Goal: Task Accomplishment & Management: Use online tool/utility

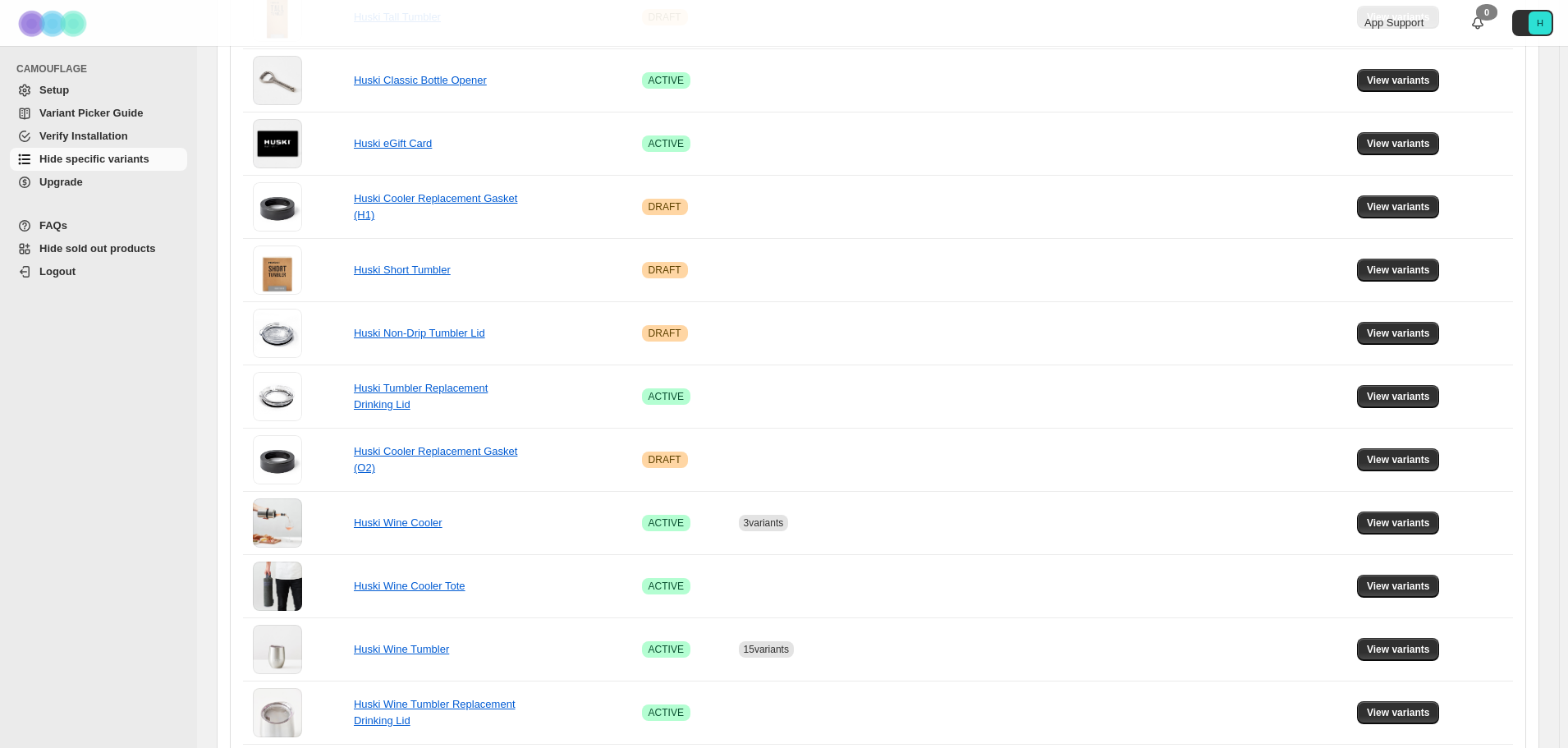
scroll to position [493, 0]
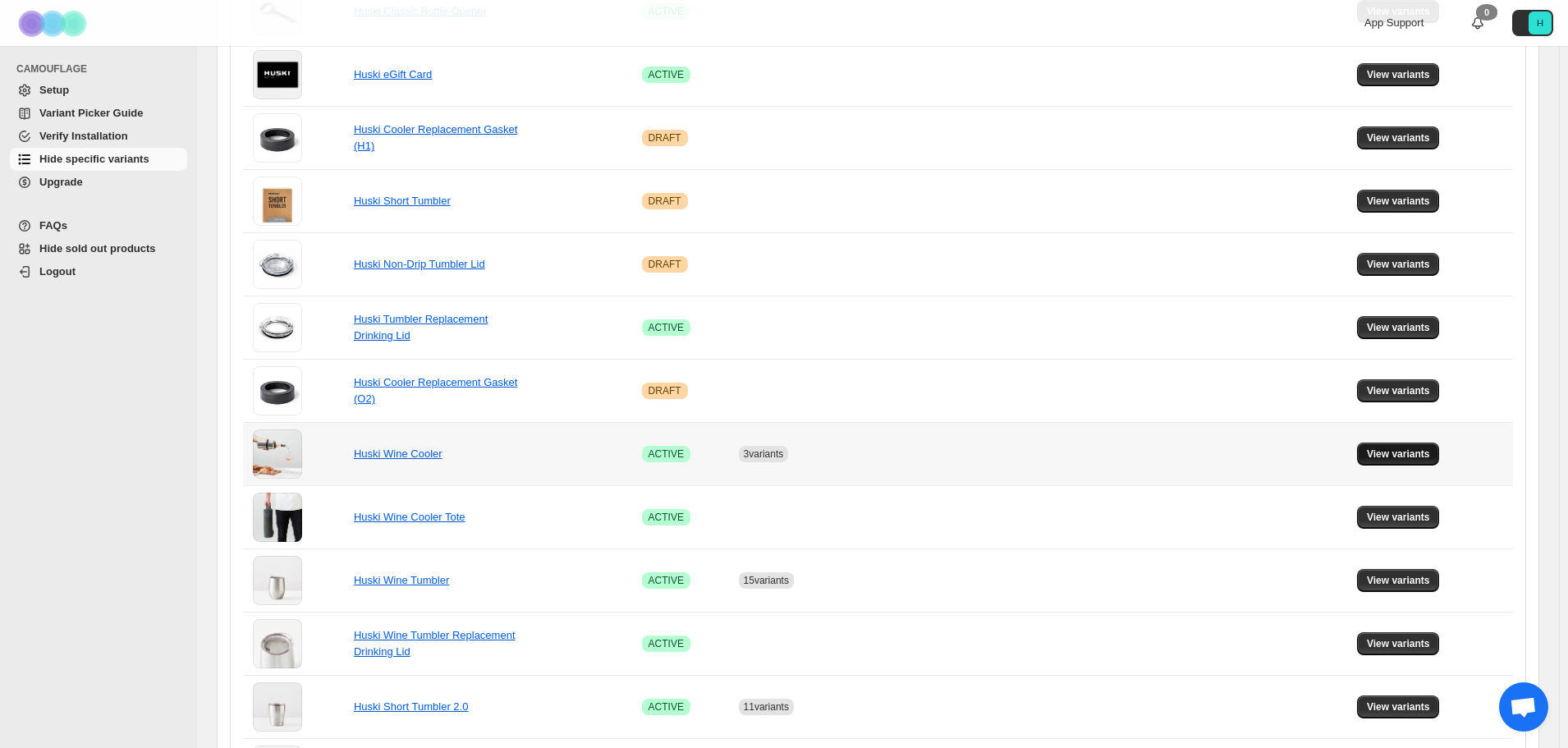
click at [1414, 453] on span "View variants" at bounding box center [1397, 454] width 63 height 13
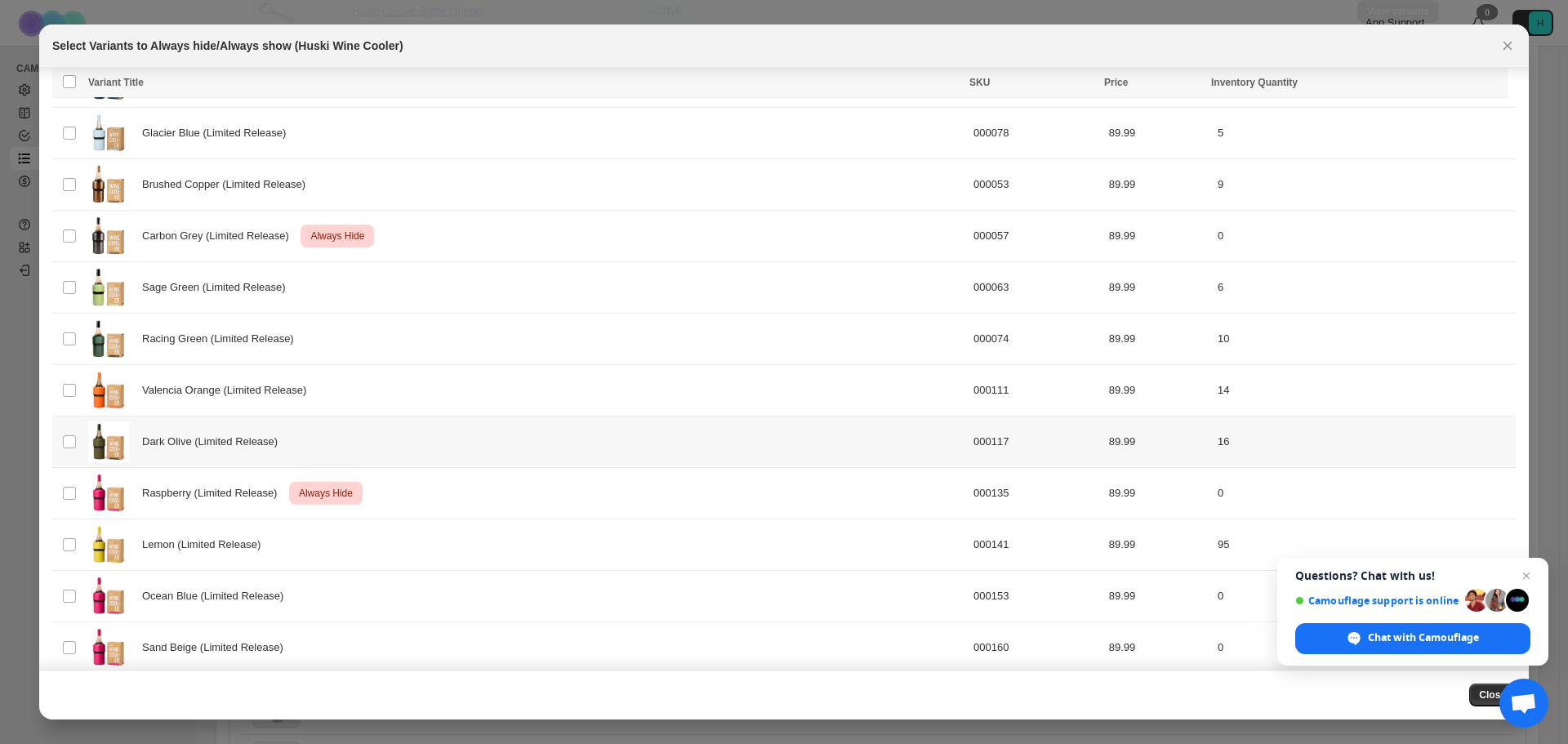
scroll to position [567, 0]
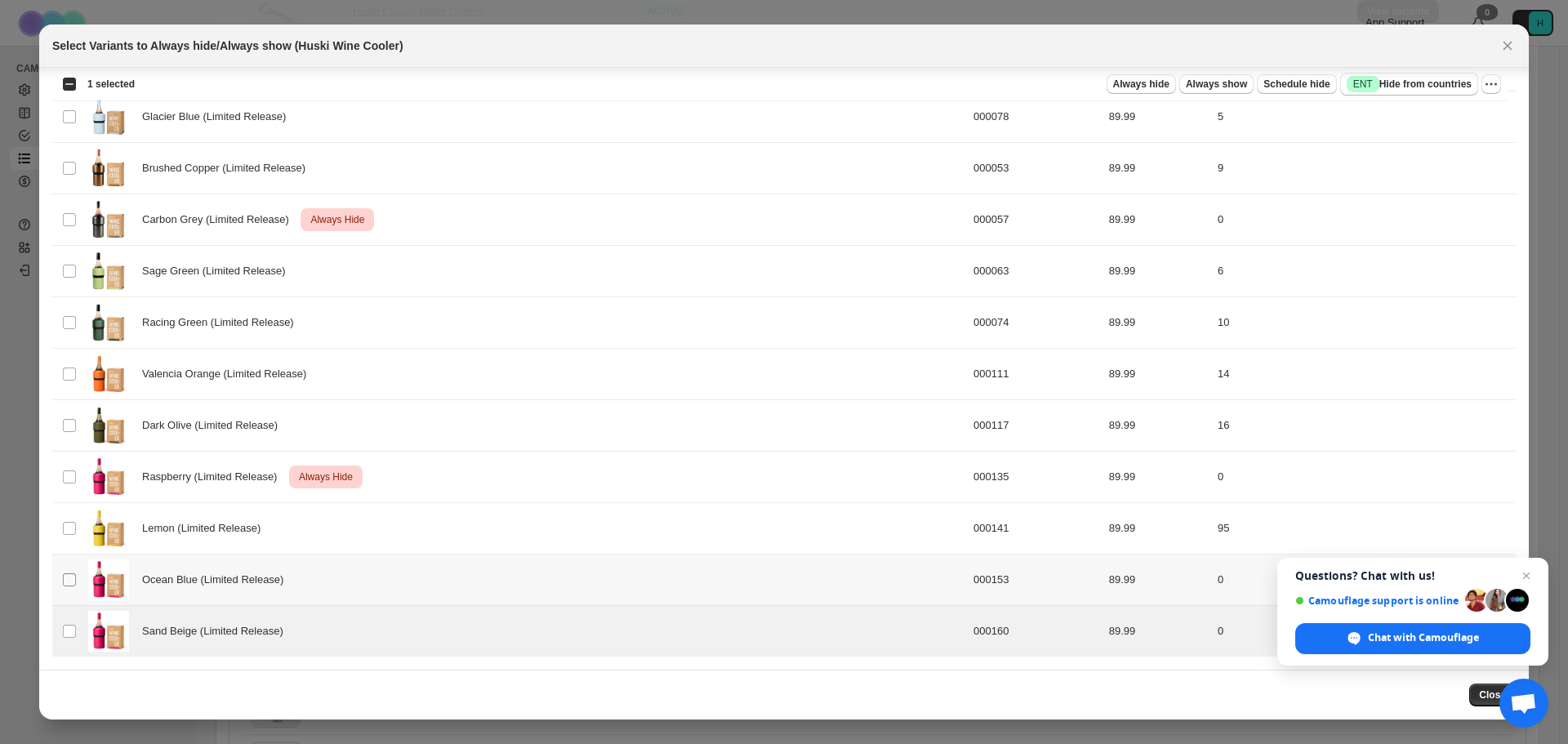
click at [66, 587] on span ":r5:" at bounding box center [70, 580] width 15 height 15
click at [1527, 576] on span "Open chat" at bounding box center [1527, 576] width 21 height 21
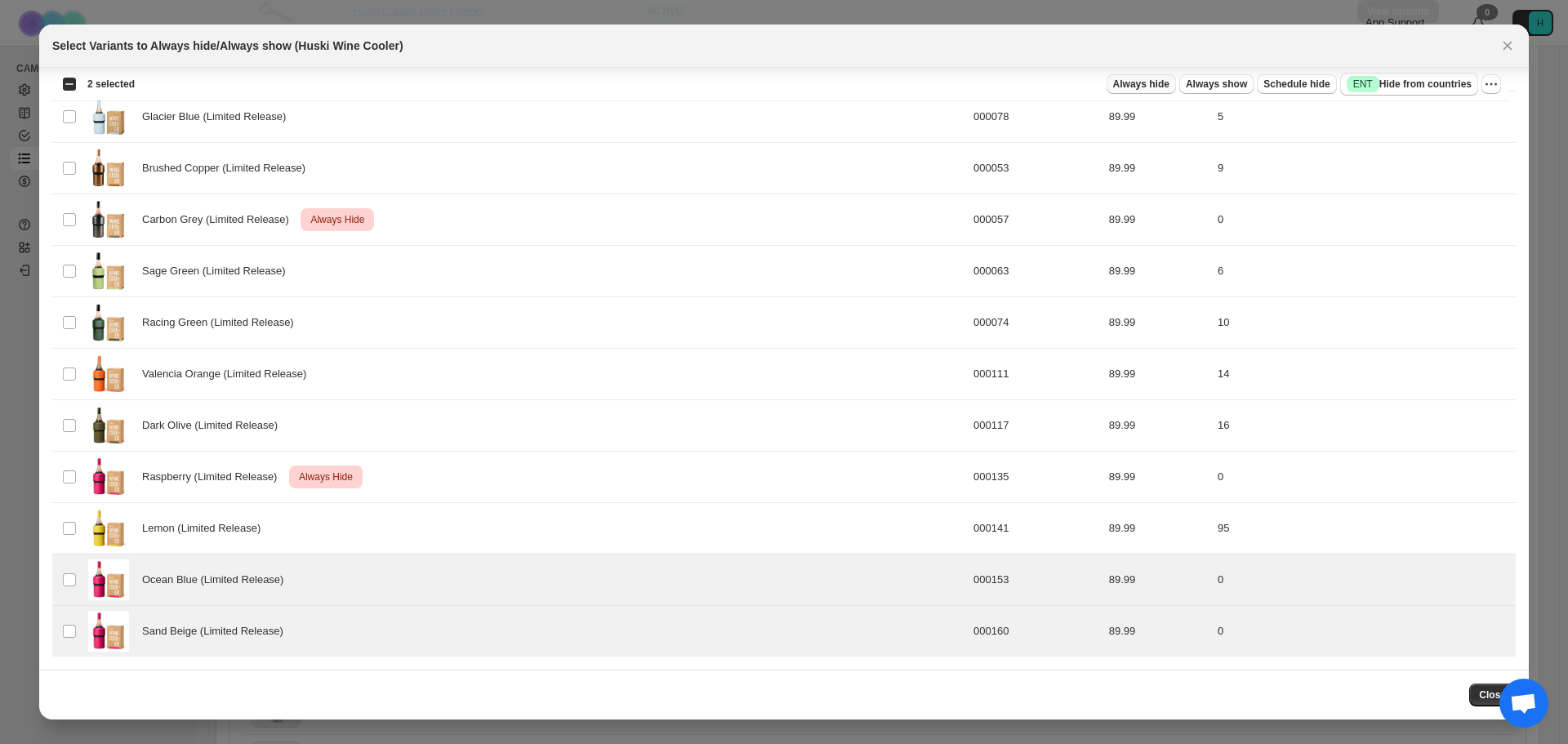
click at [1155, 83] on span "Always hide" at bounding box center [1141, 84] width 57 height 13
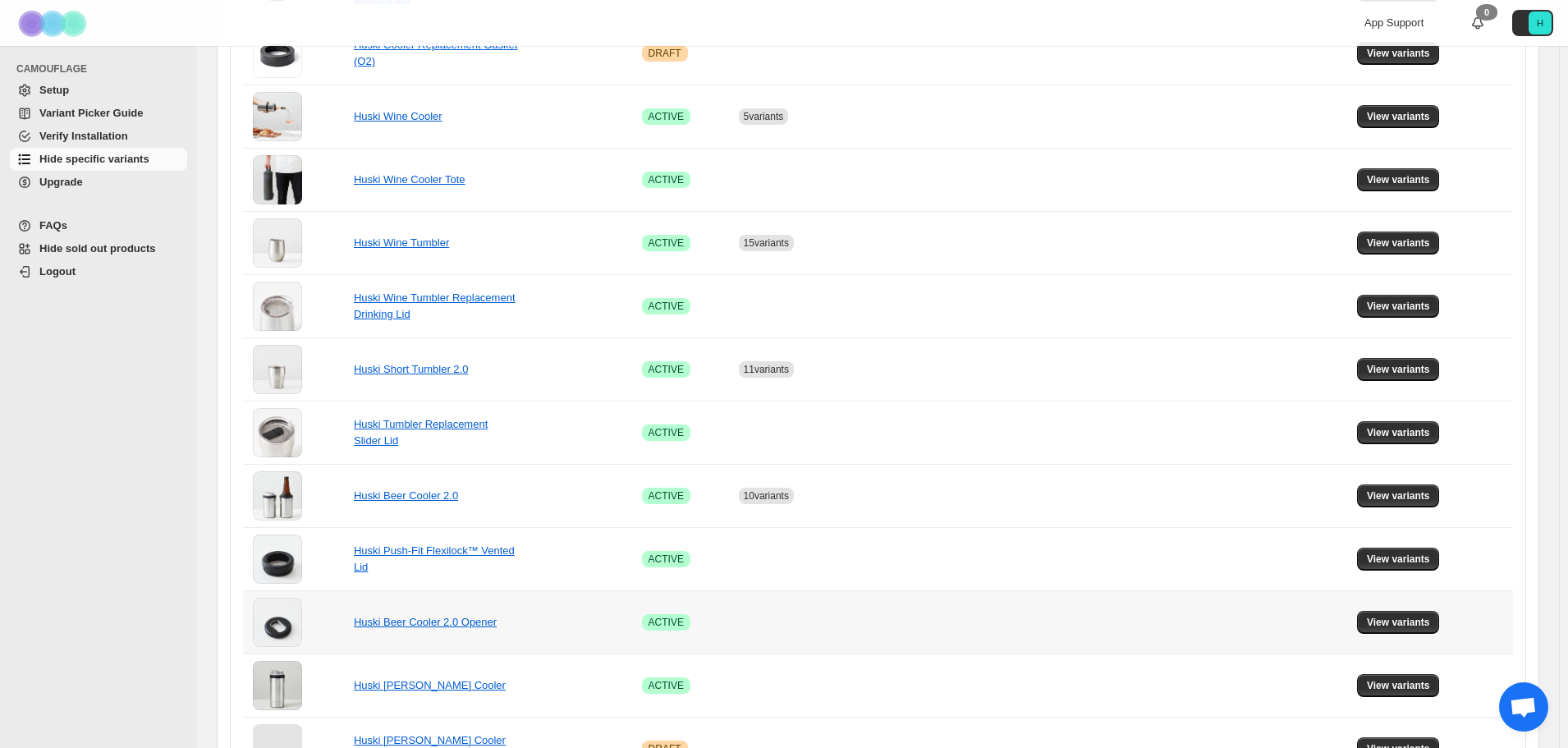
scroll to position [903, 0]
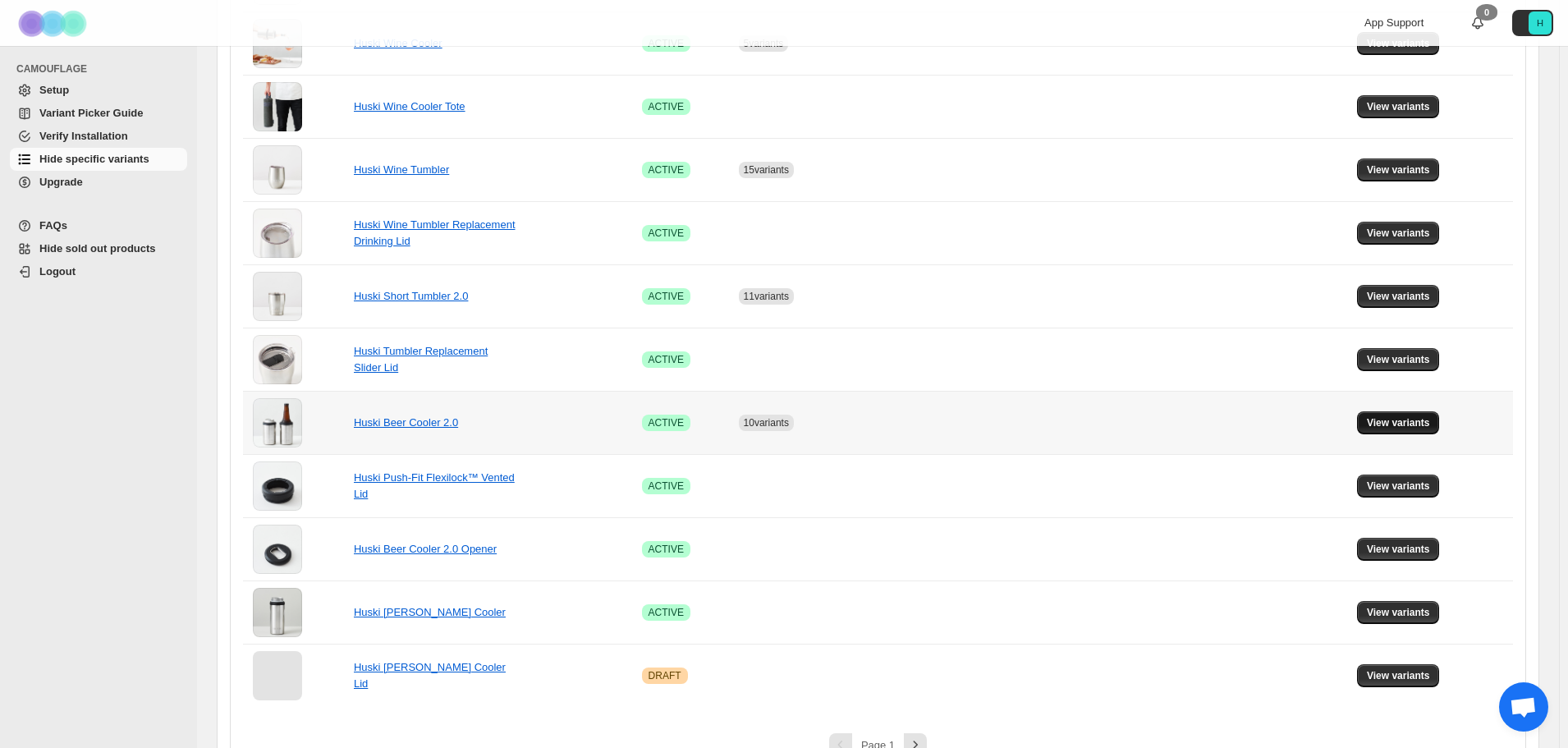
click at [1406, 426] on span "View variants" at bounding box center [1397, 423] width 63 height 13
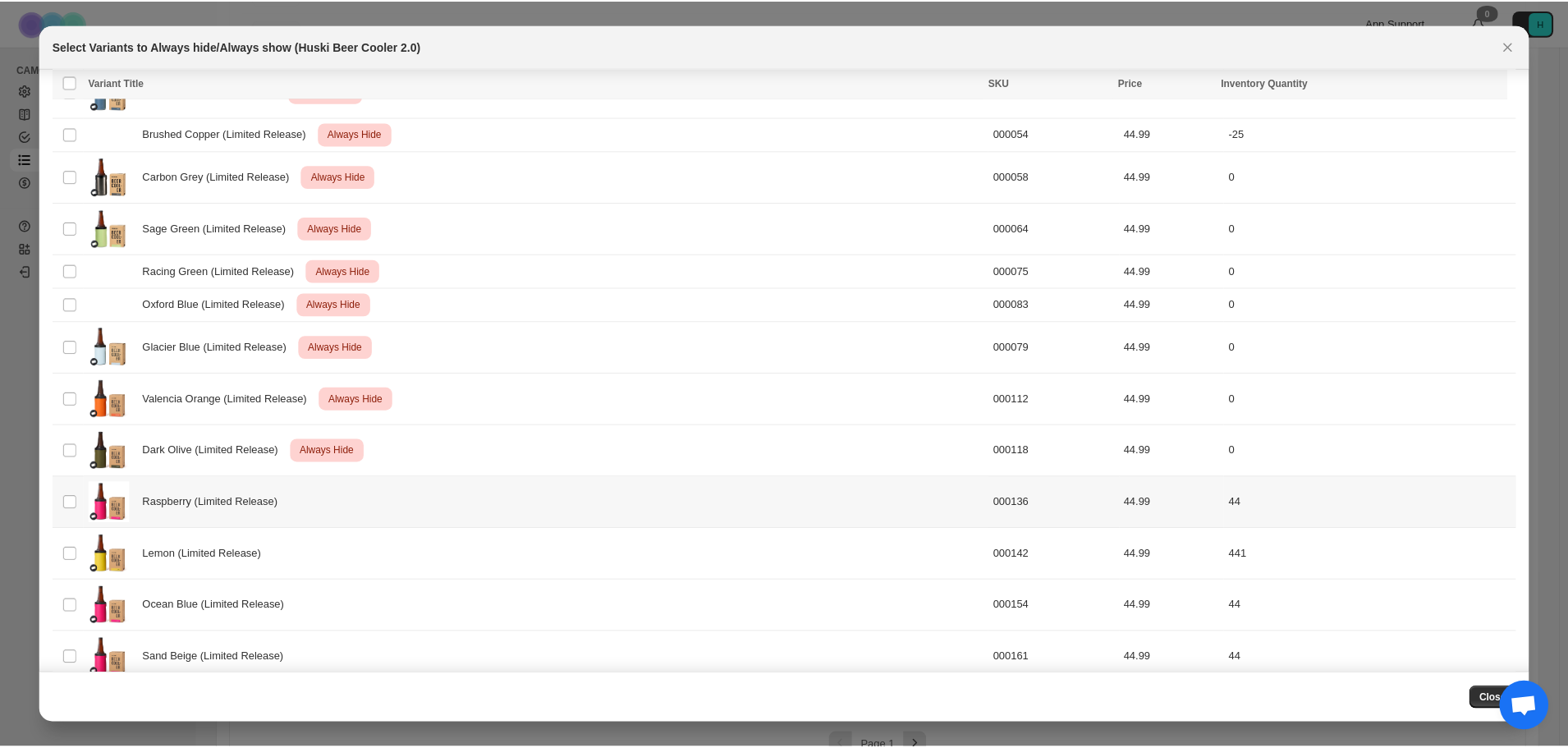
scroll to position [516, 0]
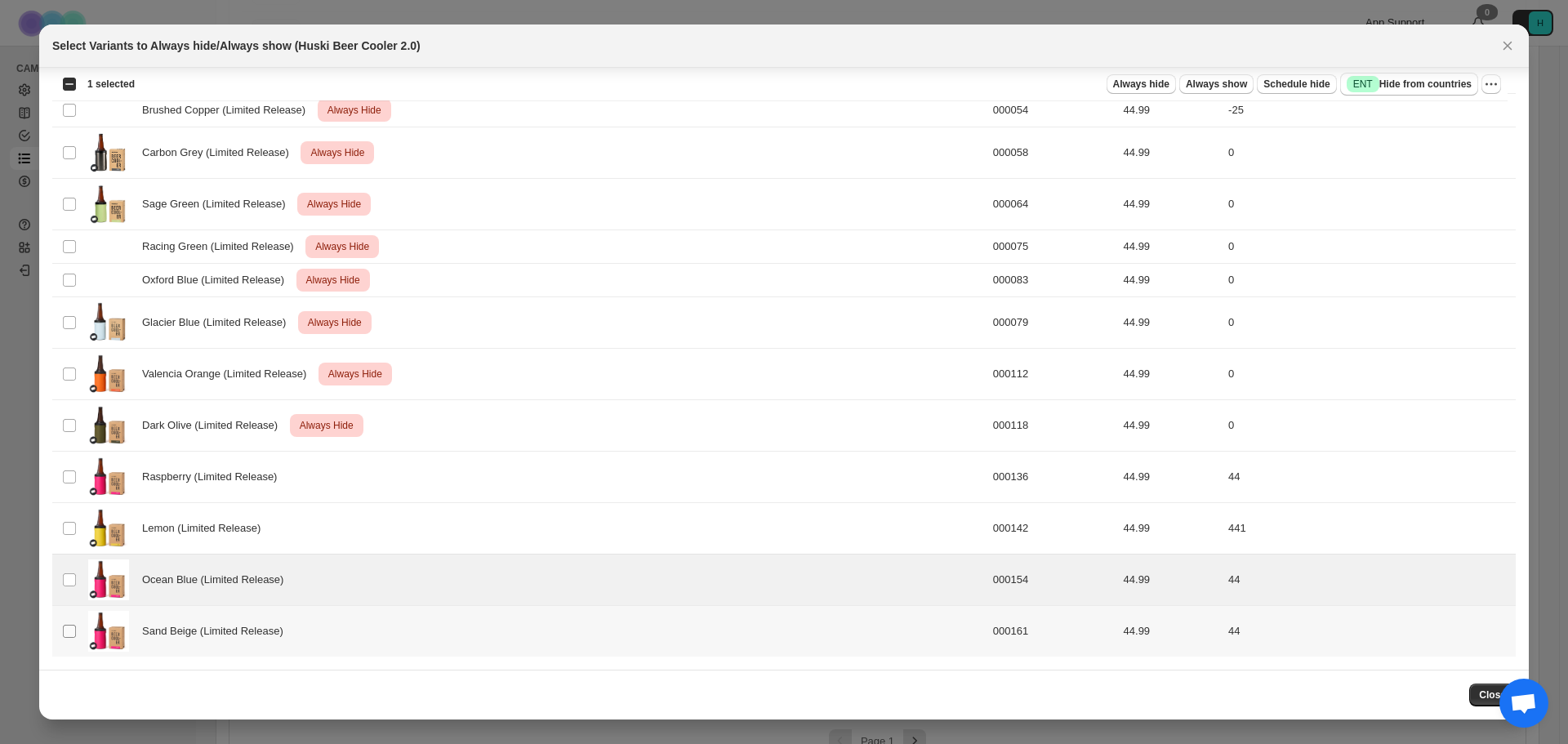
click at [62, 627] on span ":r1b:" at bounding box center [70, 632] width 15 height 15
click at [1161, 81] on span "Always hide" at bounding box center [1141, 84] width 57 height 13
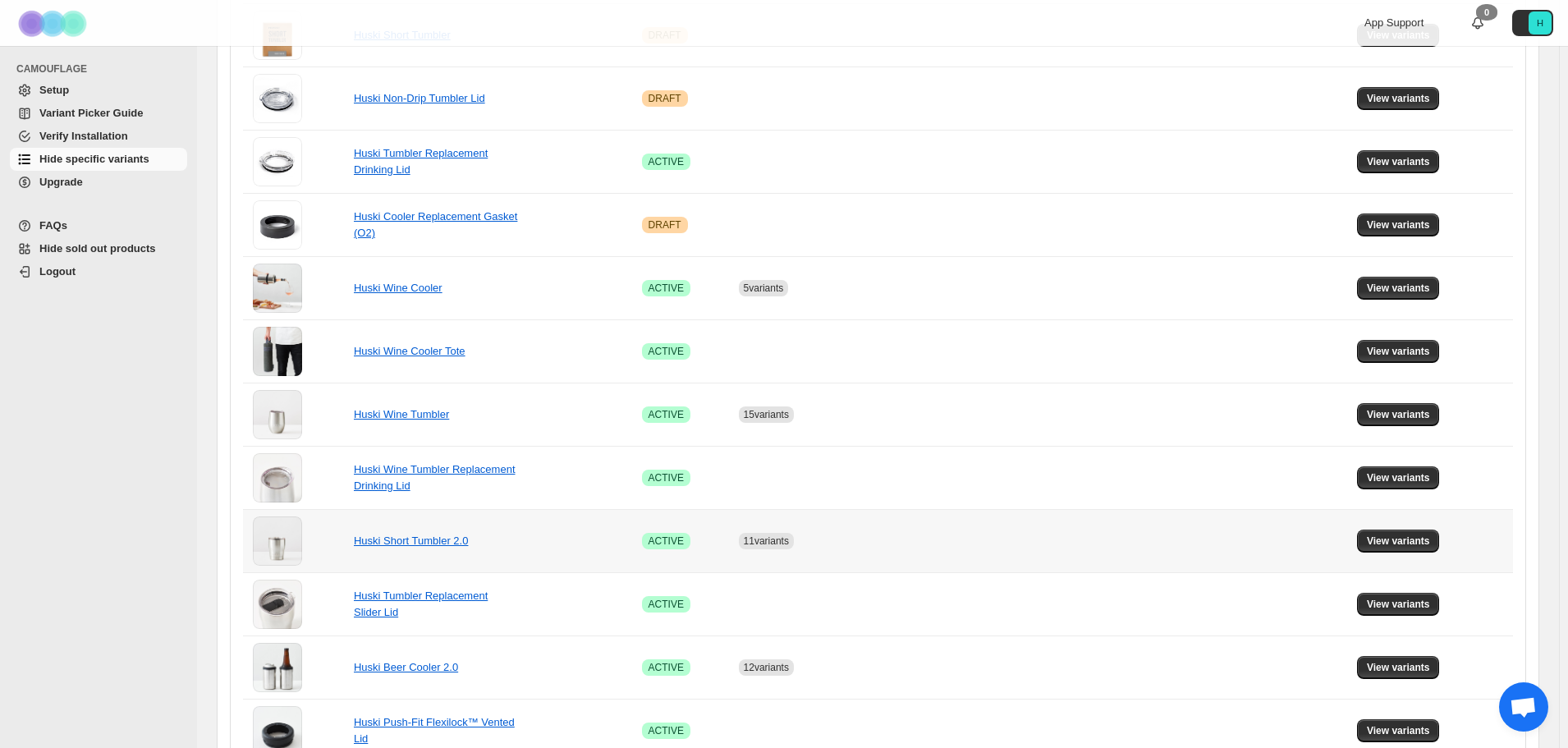
scroll to position [657, 0]
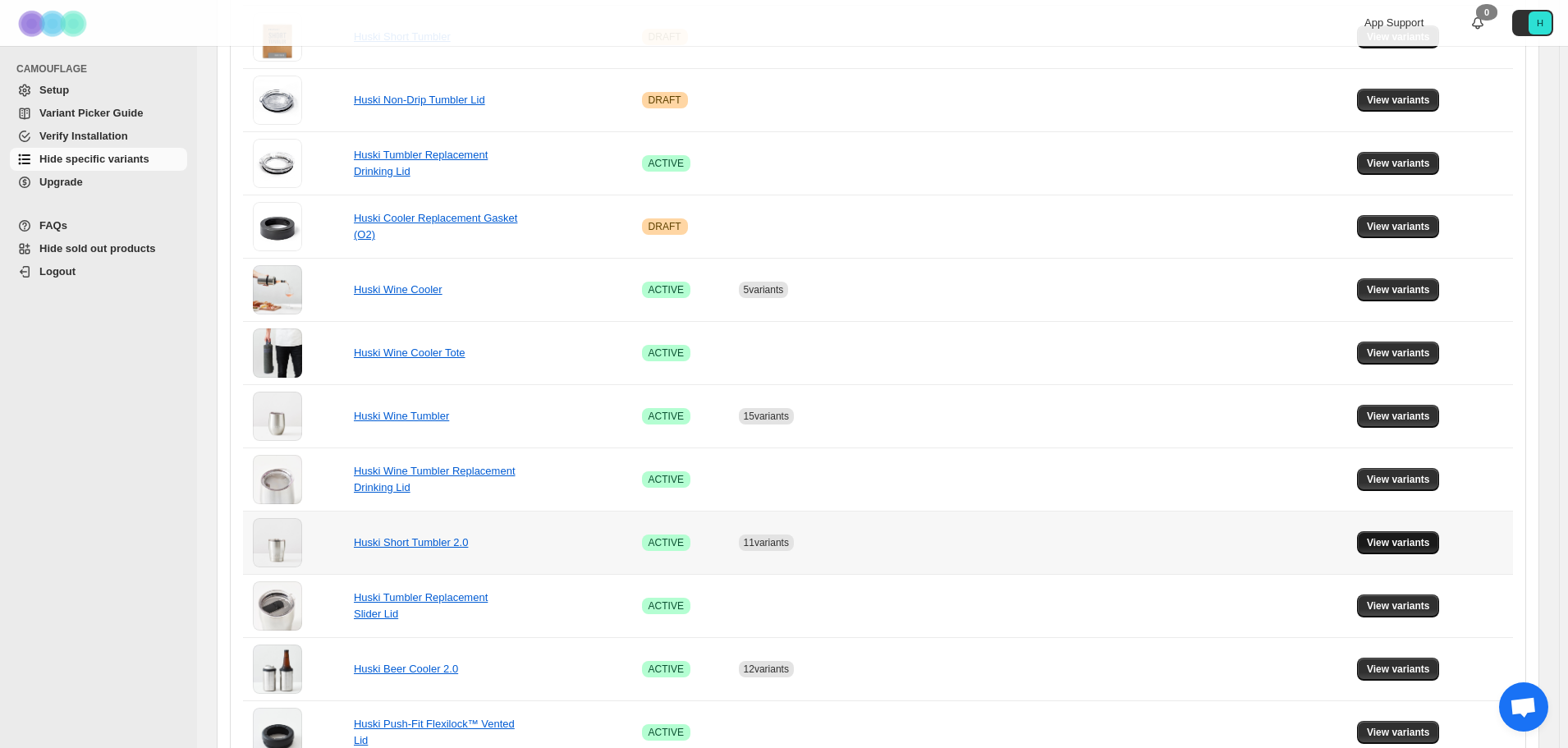
click at [1387, 545] on span "View variants" at bounding box center [1397, 543] width 63 height 13
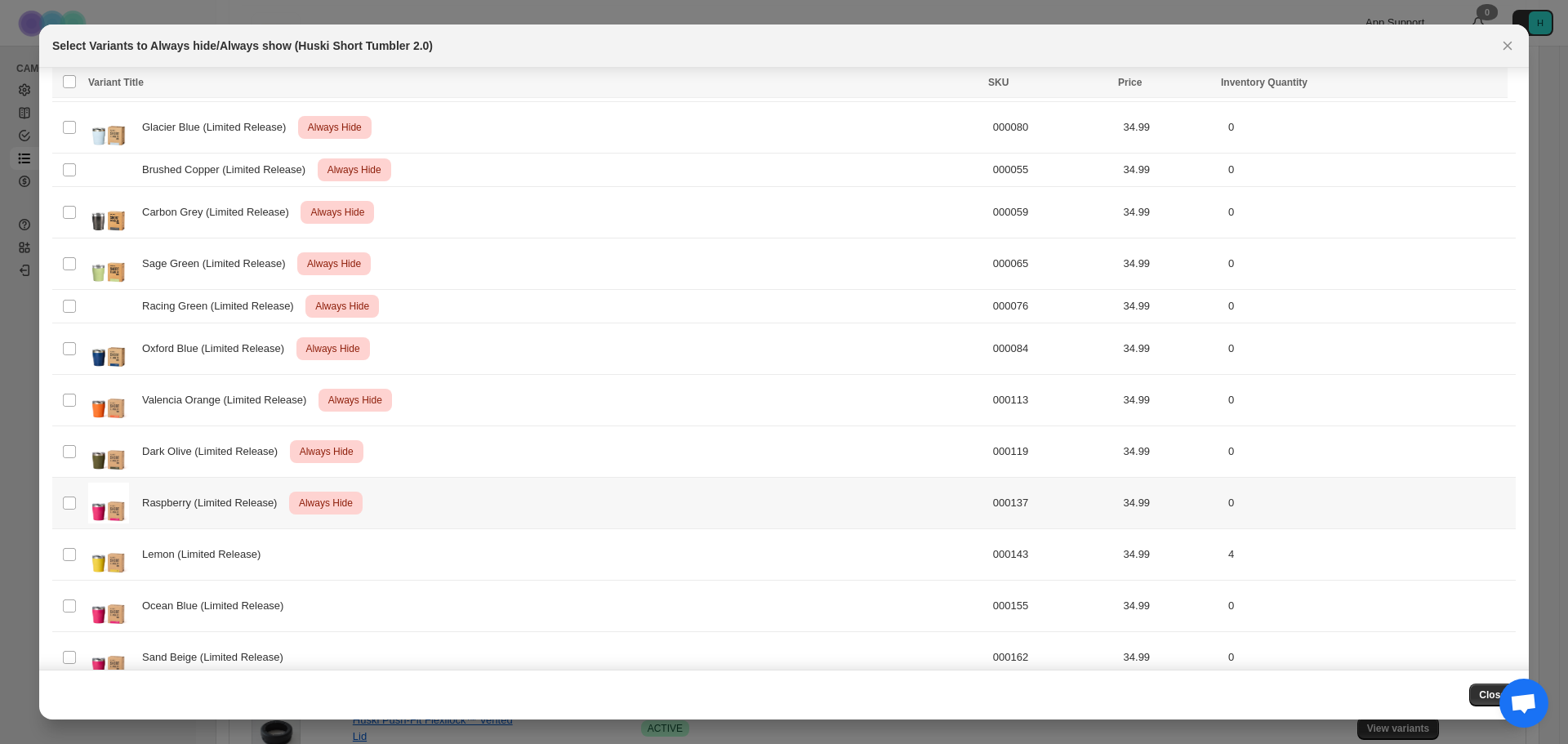
scroll to position [531, 0]
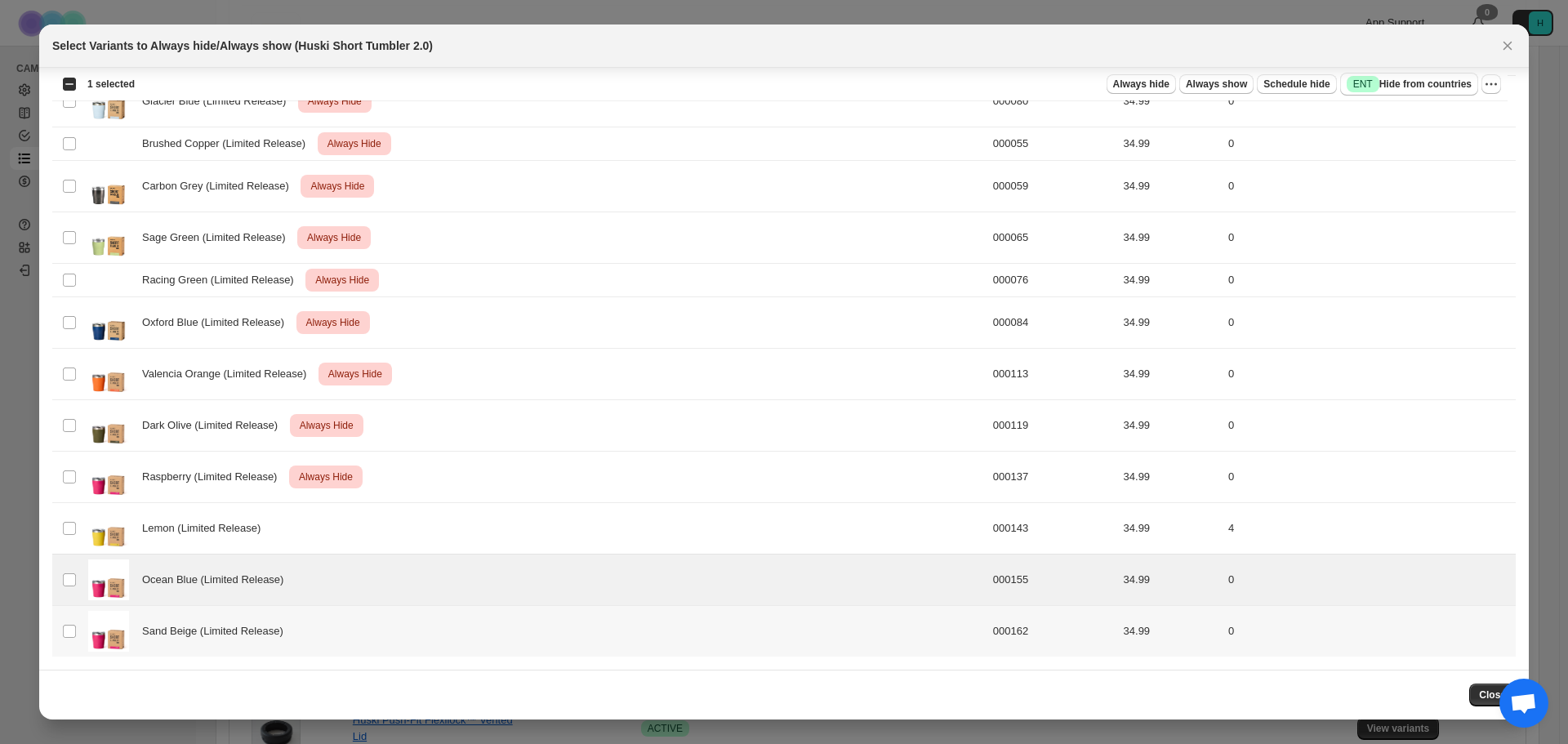
click at [72, 642] on td "Select product variant" at bounding box center [67, 632] width 31 height 52
click at [1165, 89] on span "Always hide" at bounding box center [1141, 84] width 57 height 13
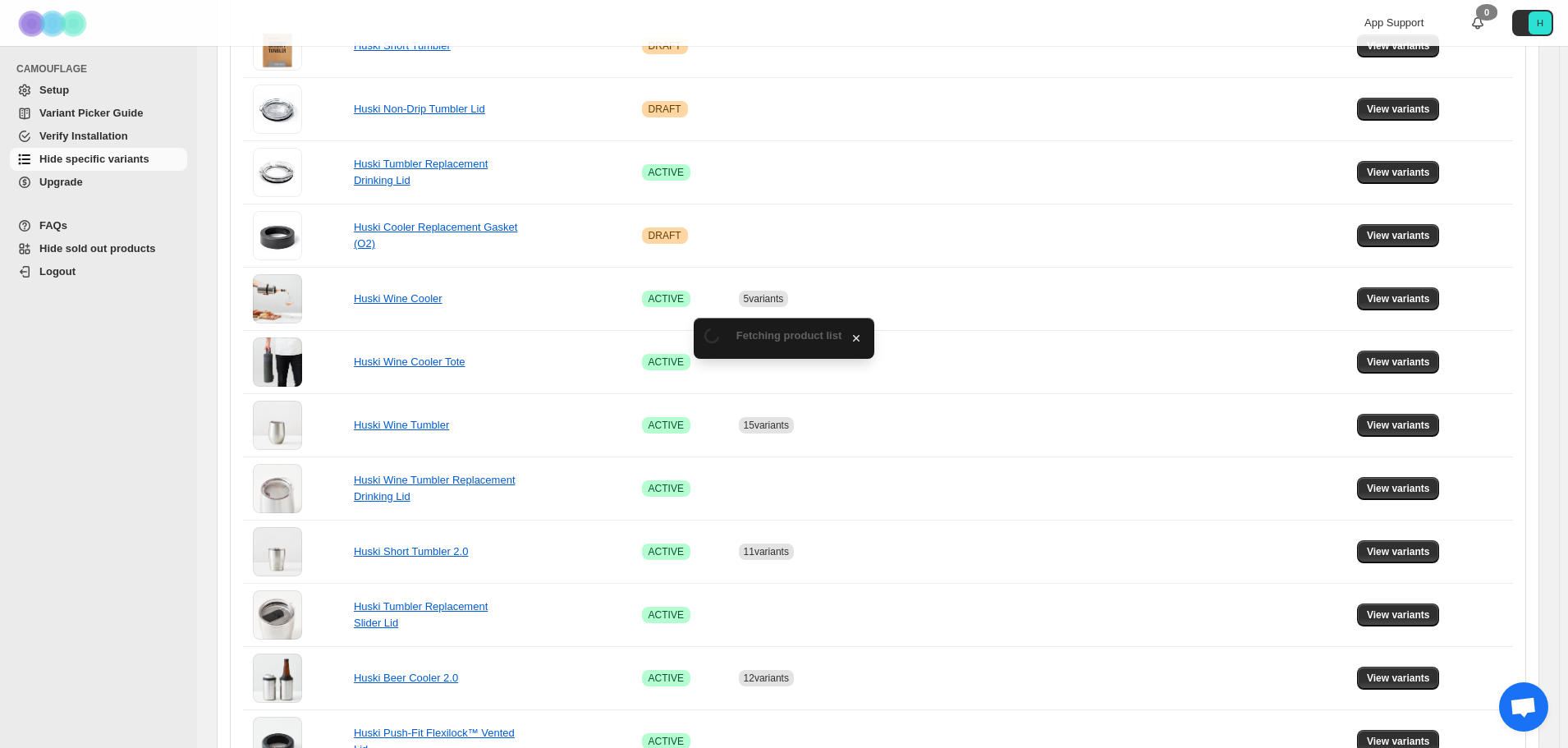
scroll to position [657, 0]
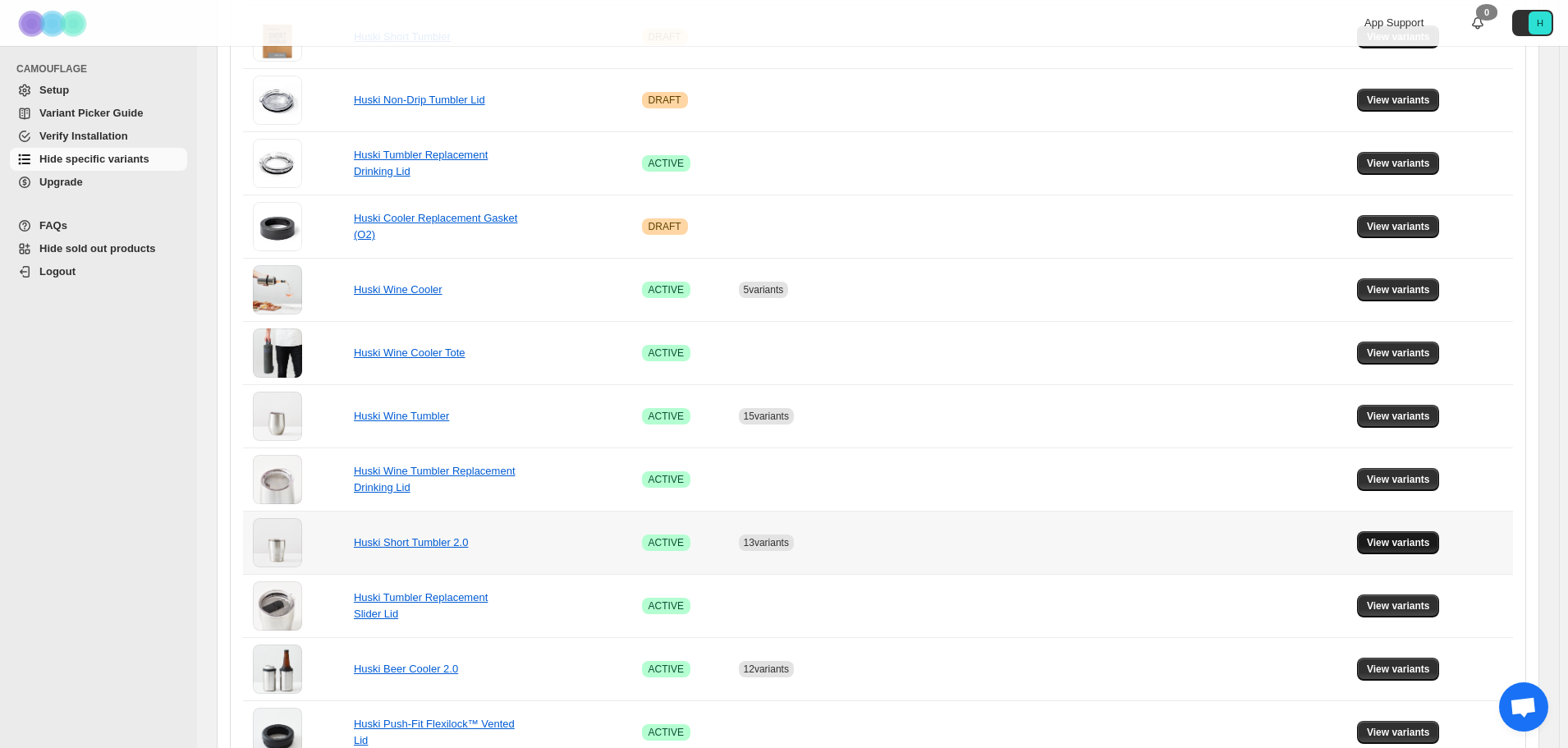
click at [1429, 540] on span "View variants" at bounding box center [1397, 543] width 63 height 13
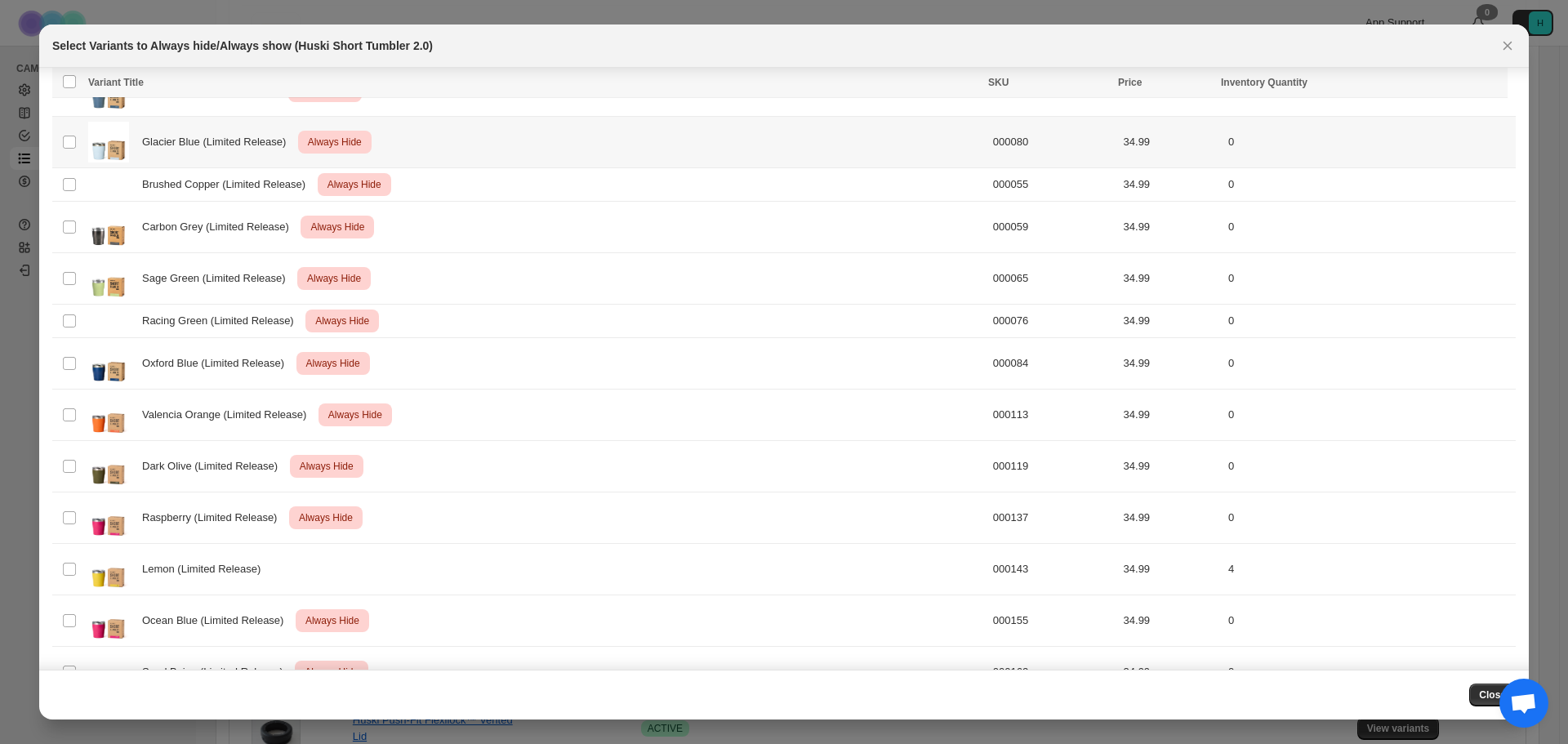
scroll to position [531, 0]
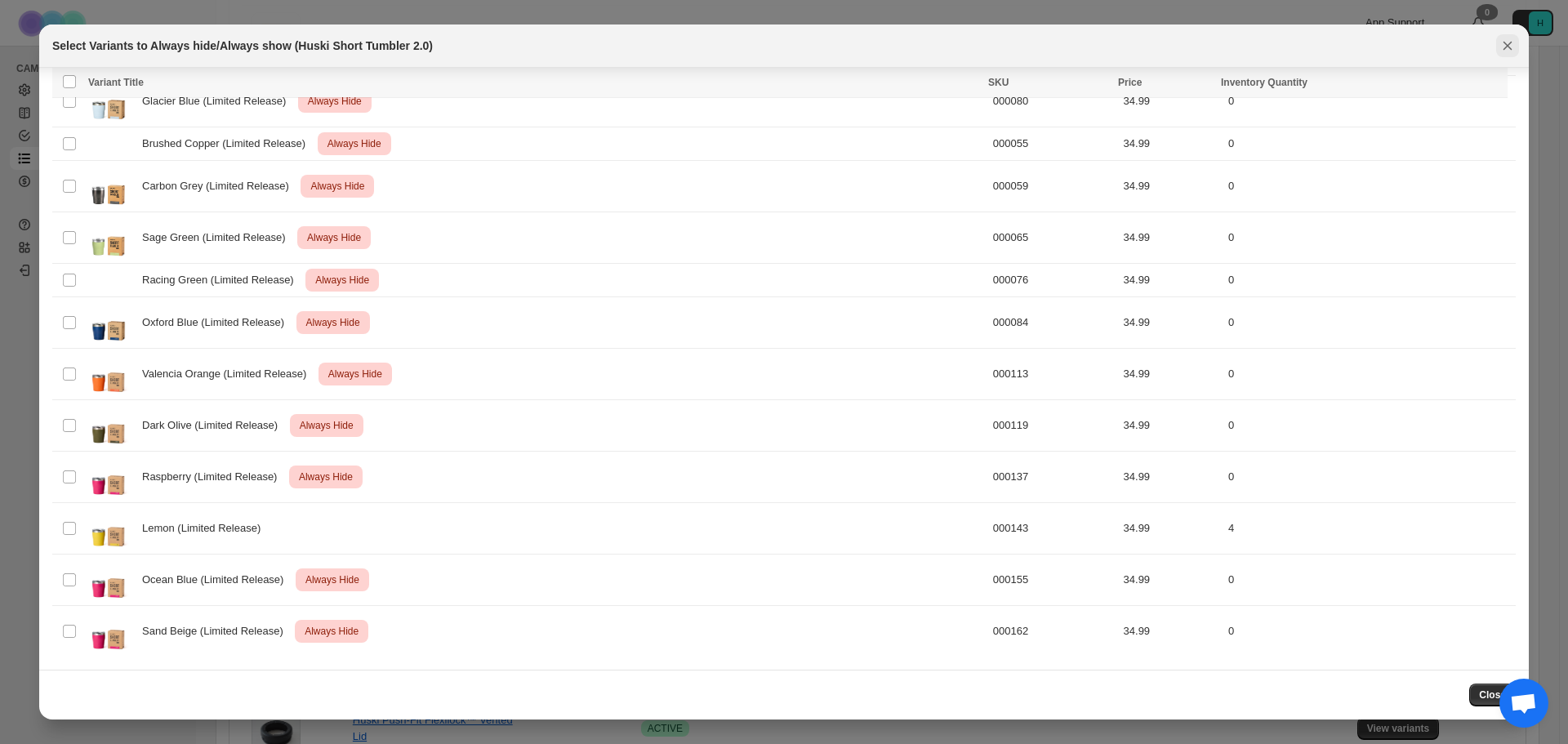
click at [1501, 39] on icon "Close" at bounding box center [1508, 46] width 17 height 17
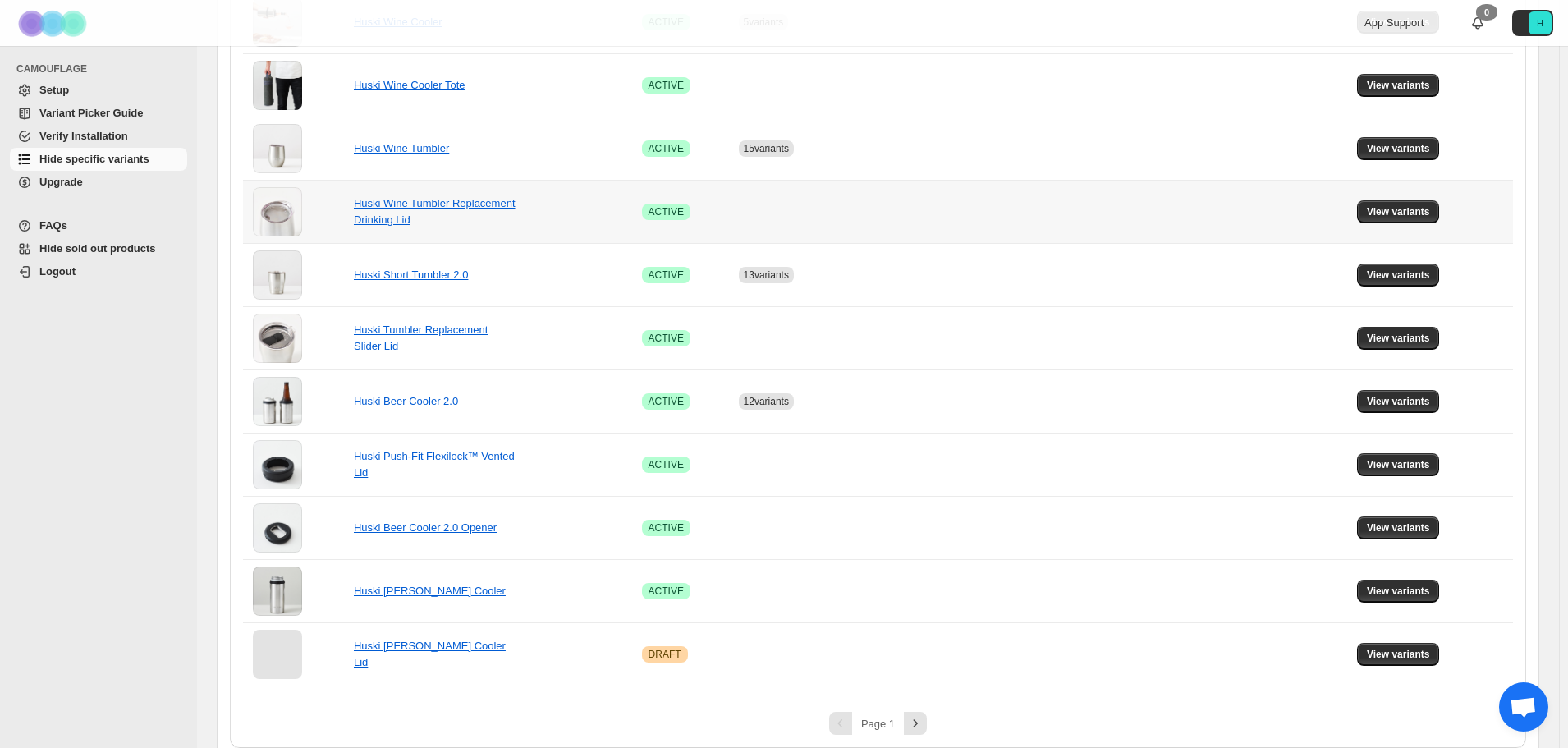
scroll to position [938, 0]
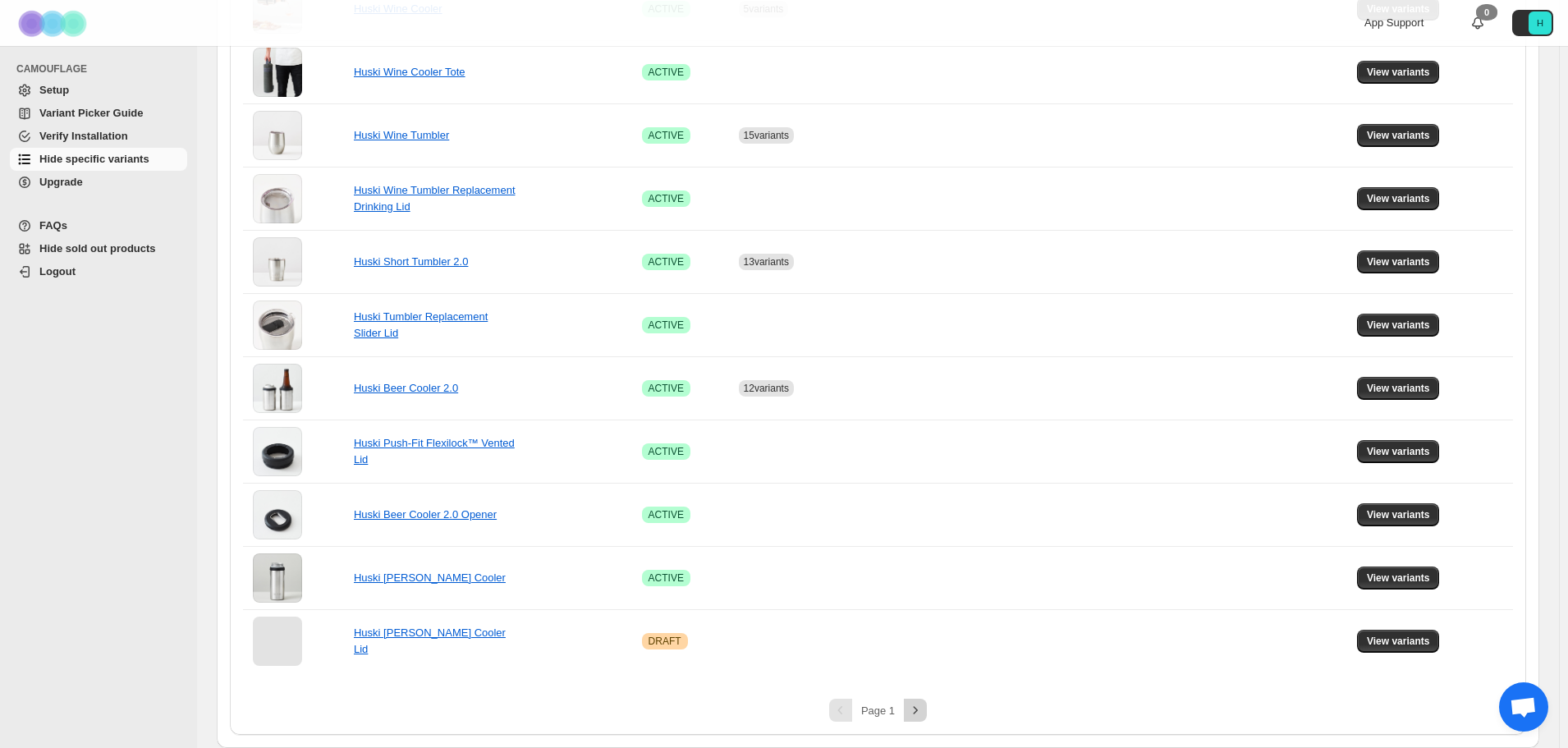
click at [923, 709] on icon "Next" at bounding box center [915, 710] width 17 height 17
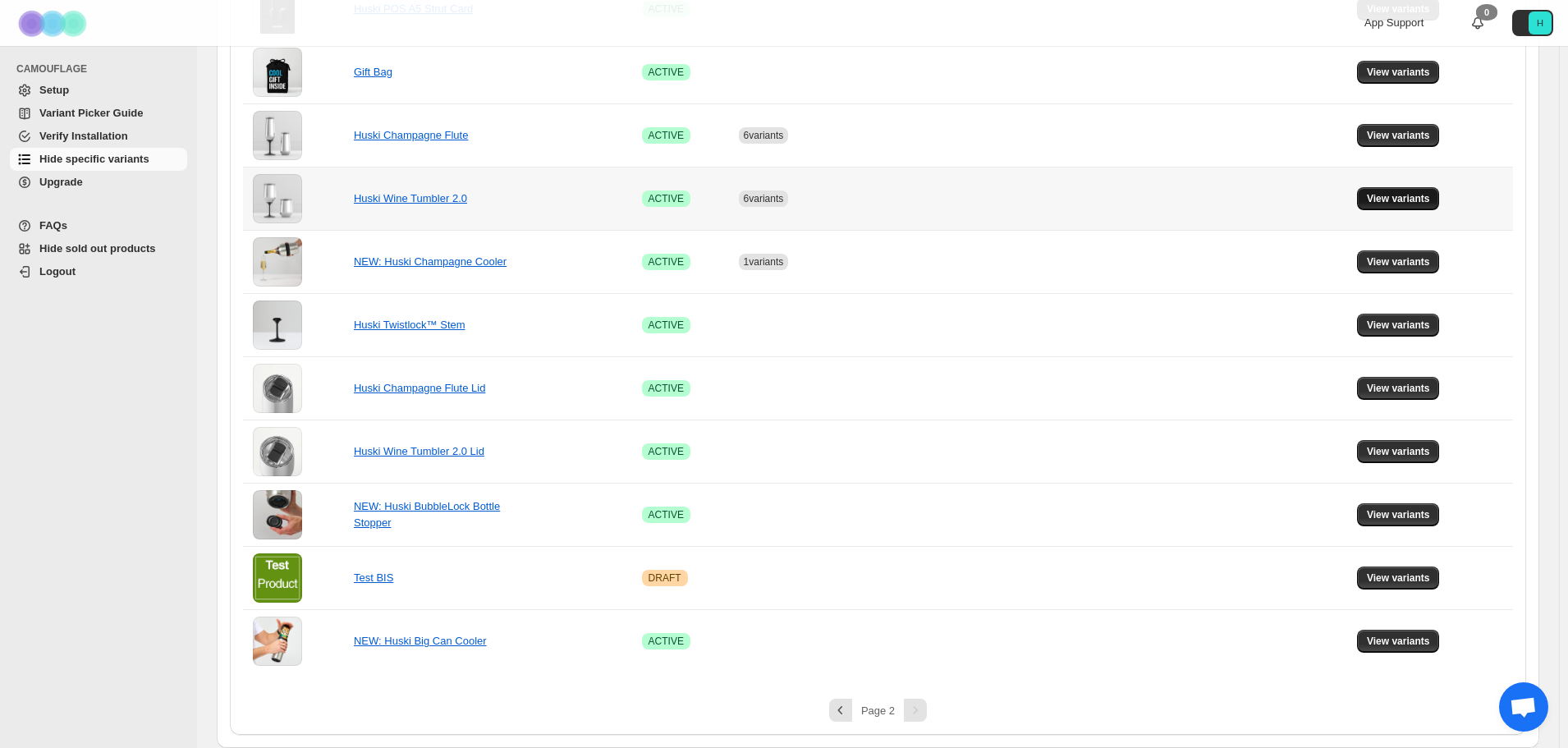
click at [1417, 199] on span "View variants" at bounding box center [1397, 199] width 63 height 13
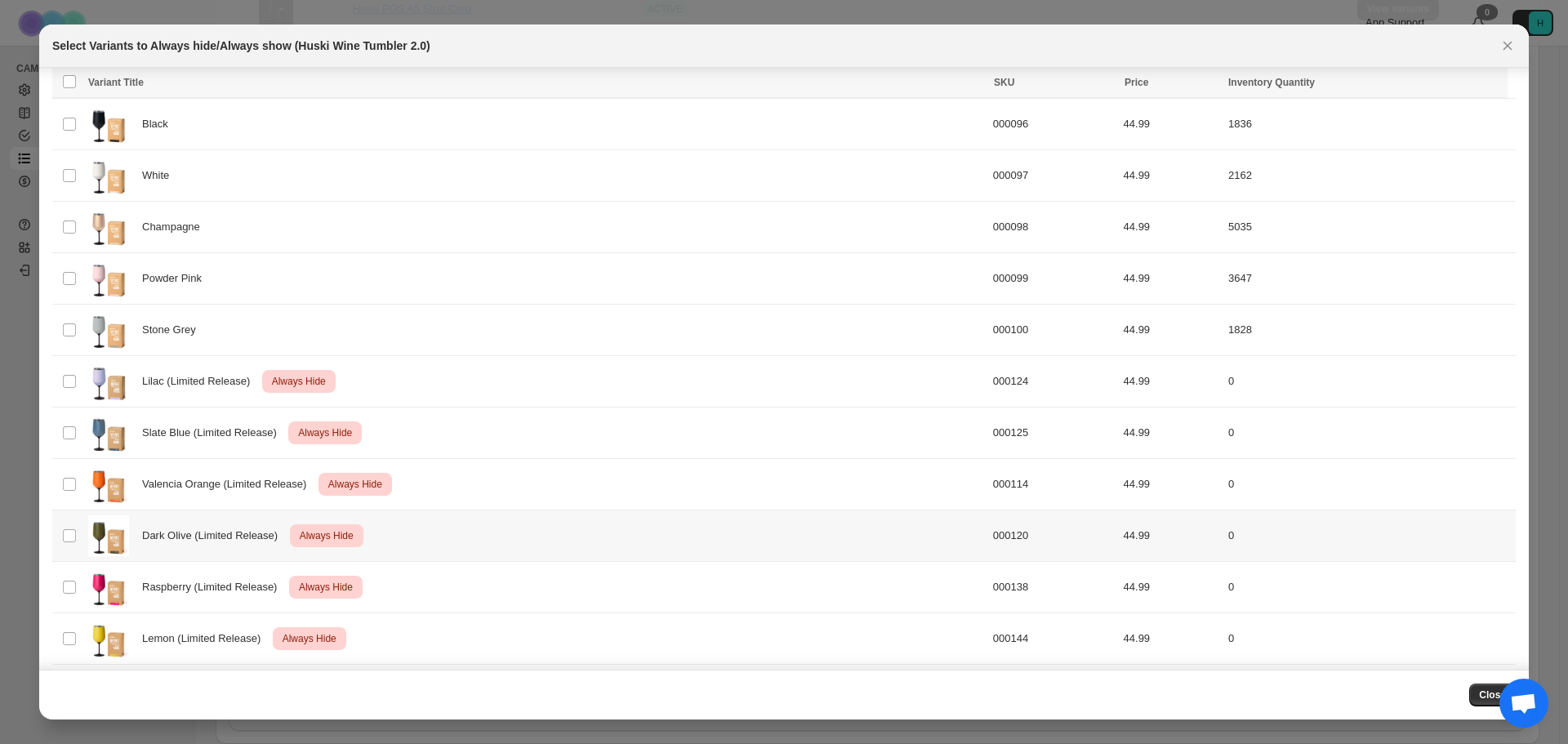
scroll to position [155, 0]
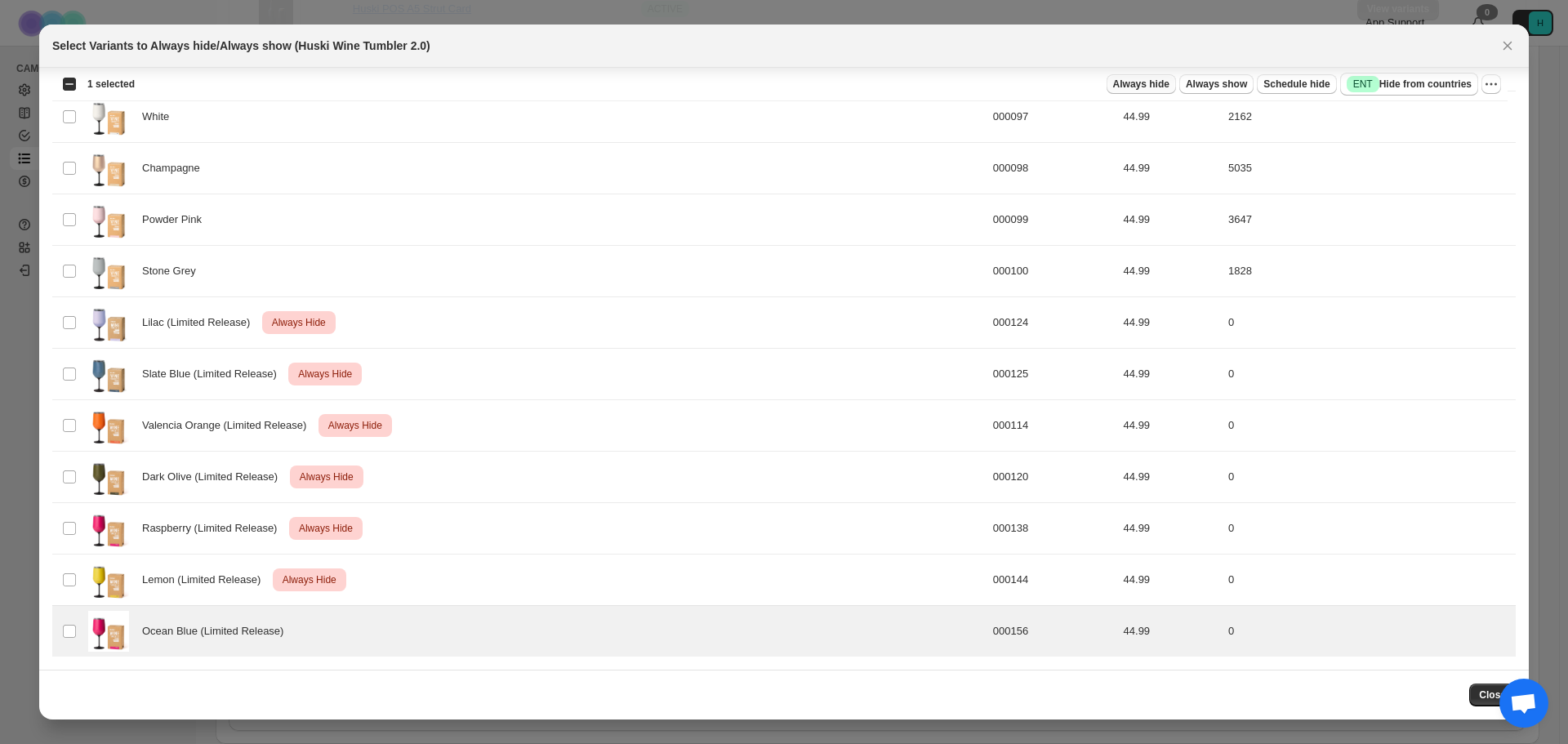
click at [1170, 81] on span "Always hide" at bounding box center [1141, 84] width 57 height 13
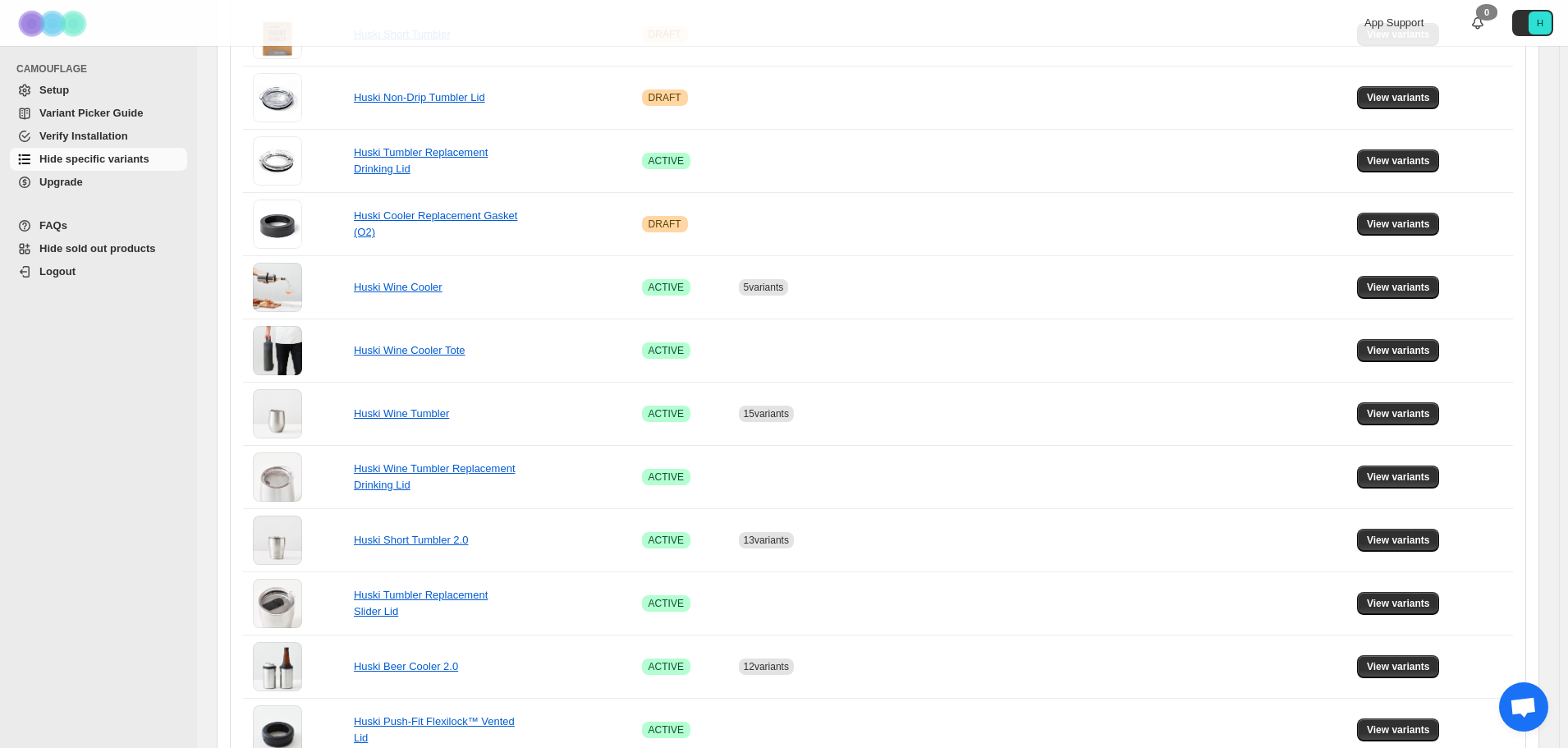
scroll to position [903, 0]
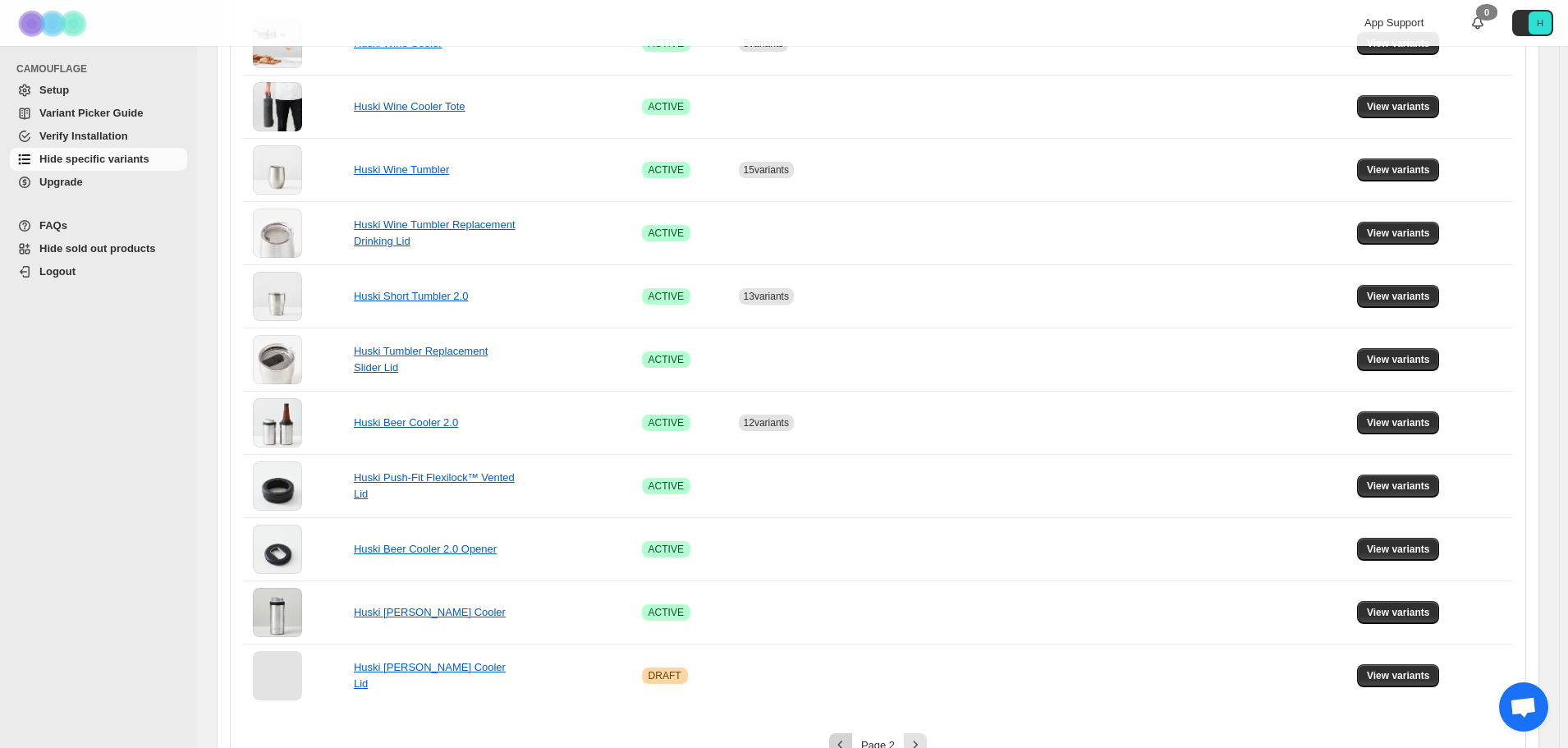
click at [851, 736] on button "Previous" at bounding box center [840, 745] width 23 height 23
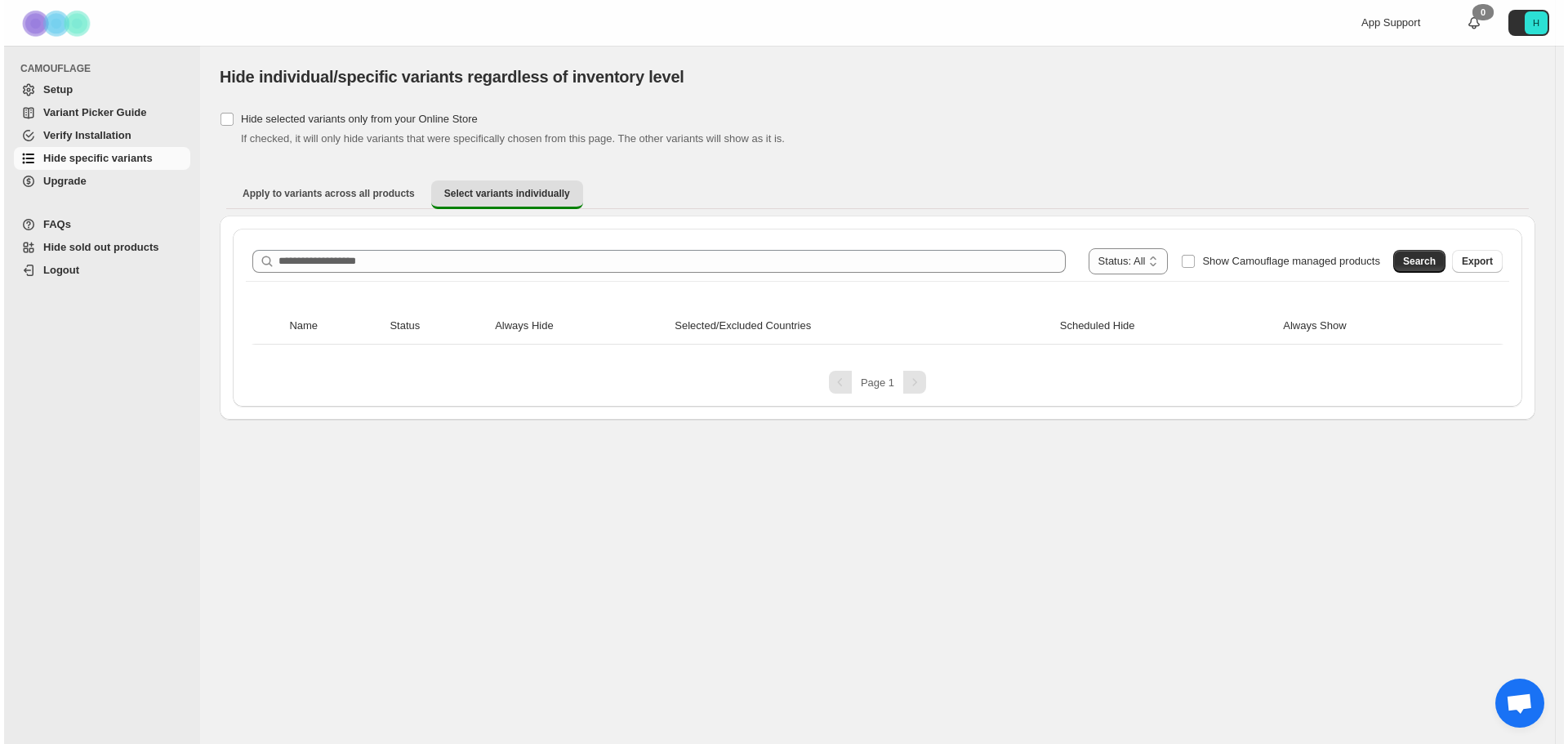
scroll to position [0, 0]
click at [909, 389] on div "Pagination" at bounding box center [914, 382] width 22 height 22
click at [82, 139] on span "Verify Installation" at bounding box center [83, 135] width 88 height 12
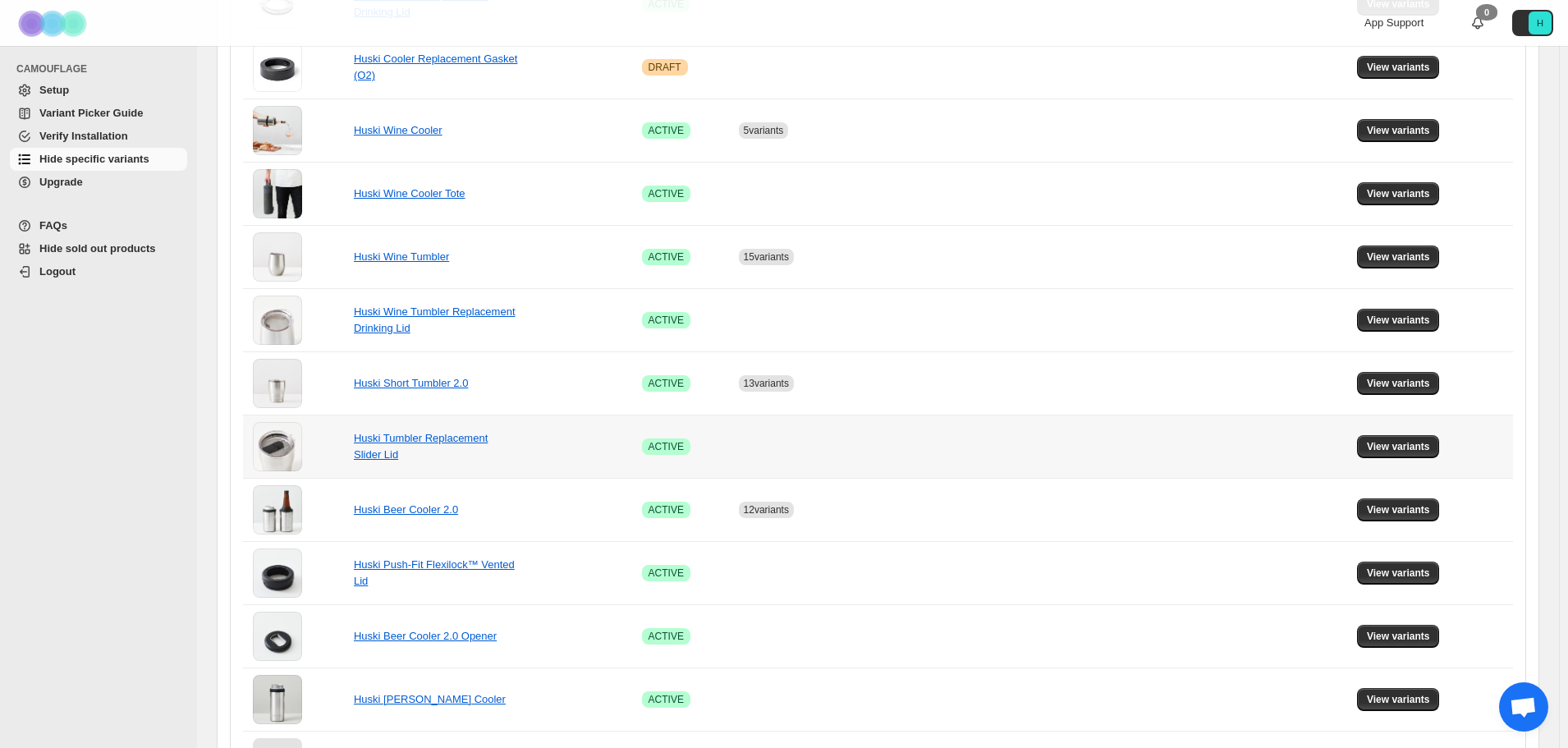
scroll to position [938, 0]
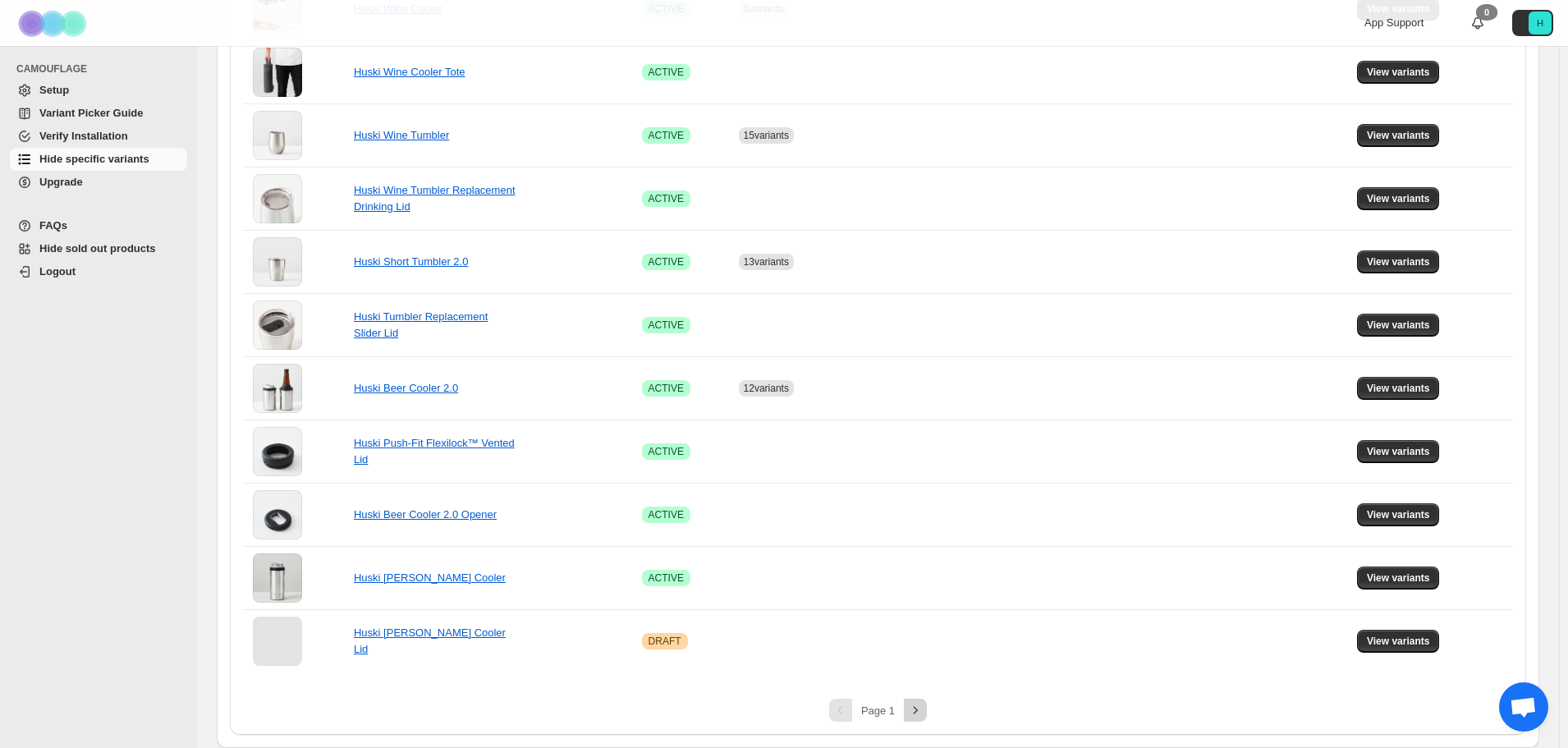
click at [923, 718] on icon "Next" at bounding box center [915, 710] width 17 height 17
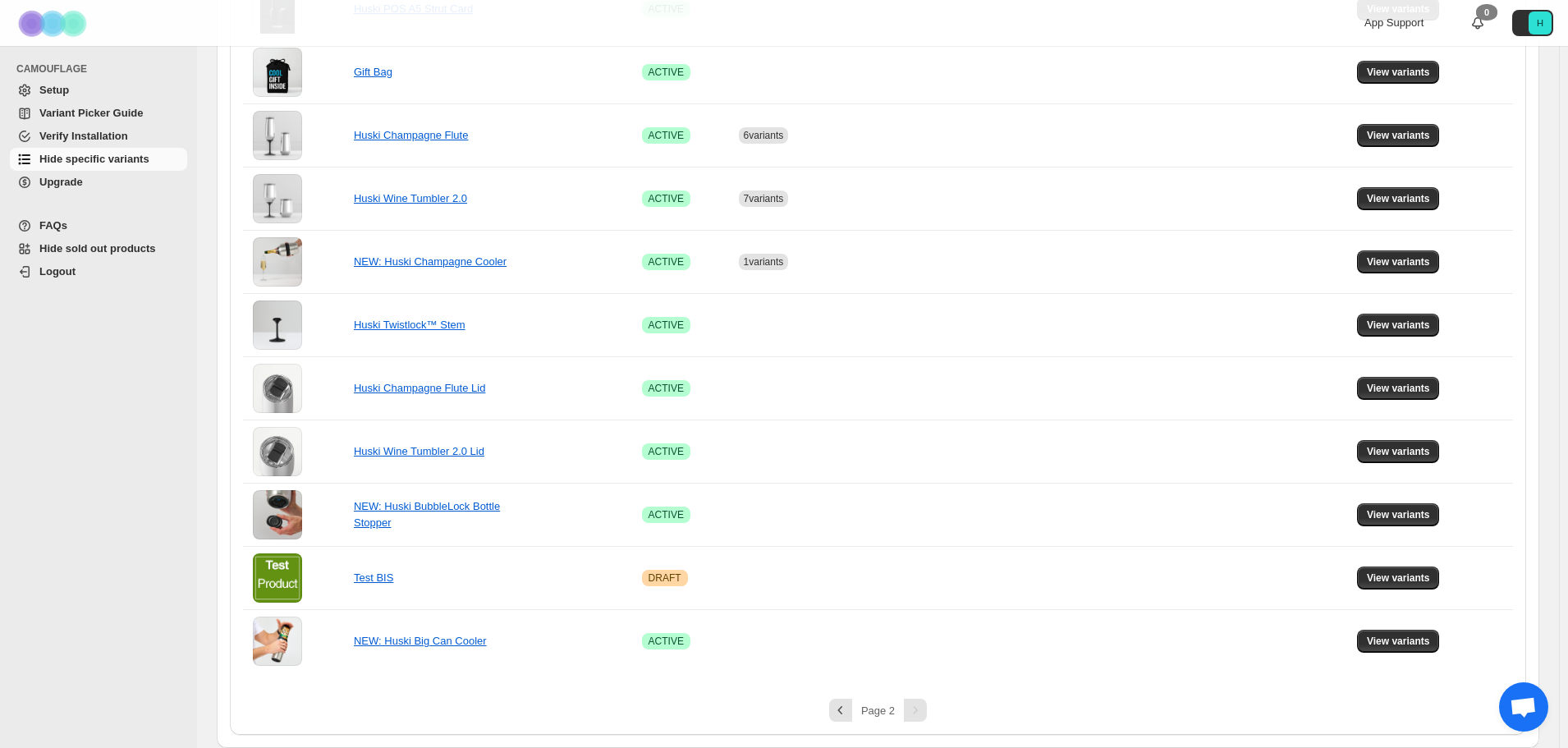
scroll to position [432, 0]
click at [1388, 203] on span "View variants" at bounding box center [1397, 199] width 63 height 13
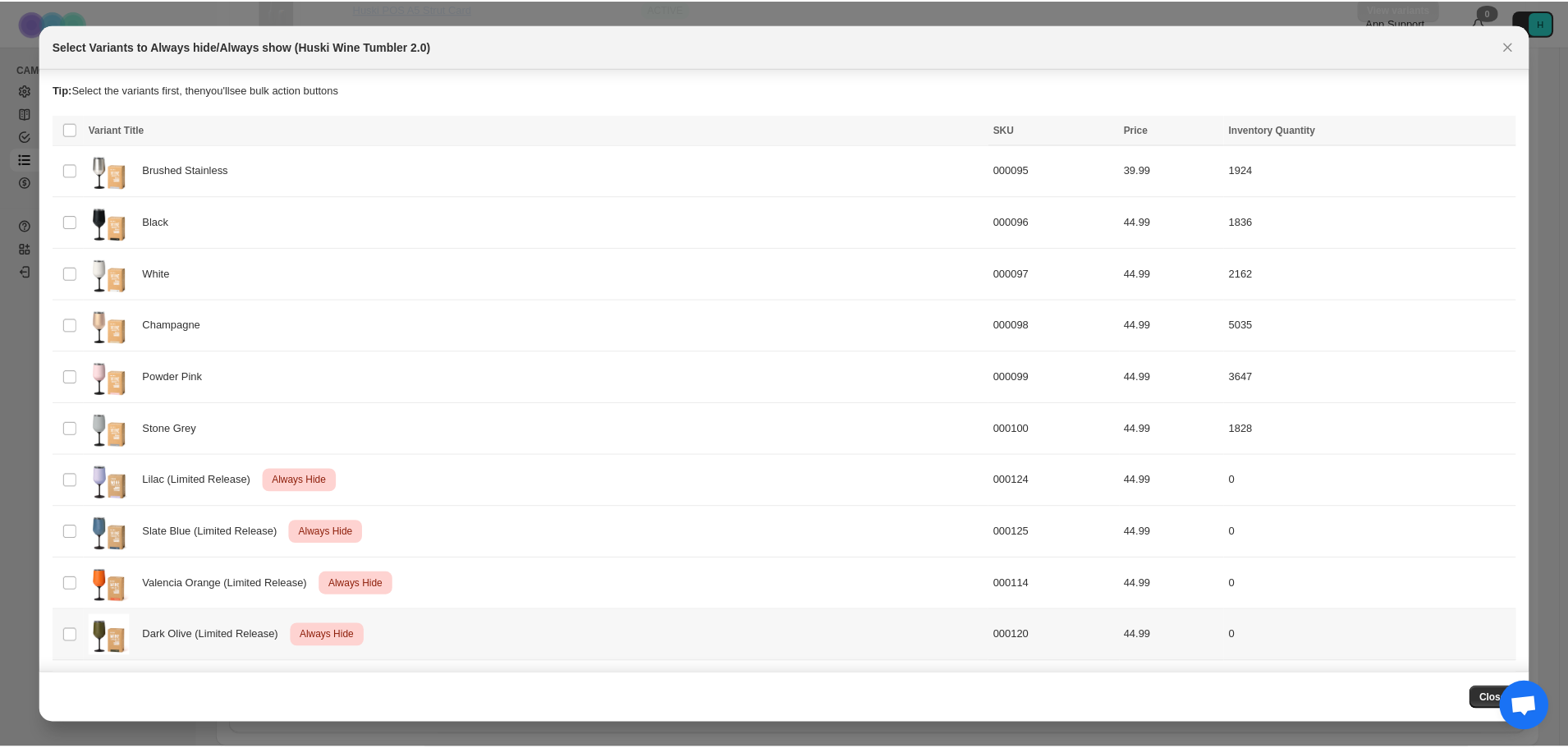
scroll to position [208, 0]
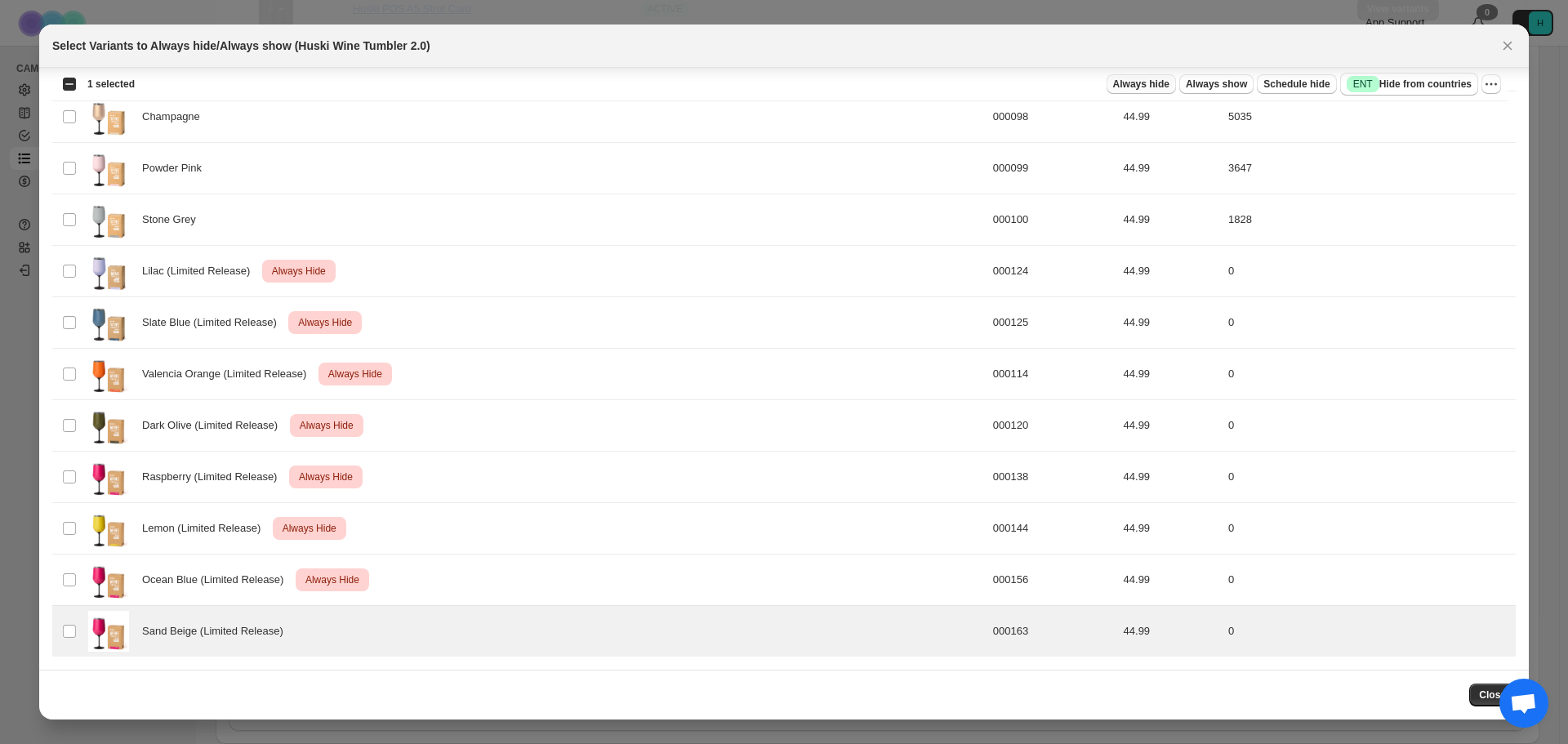
click at [1161, 84] on span "Always hide" at bounding box center [1141, 84] width 57 height 13
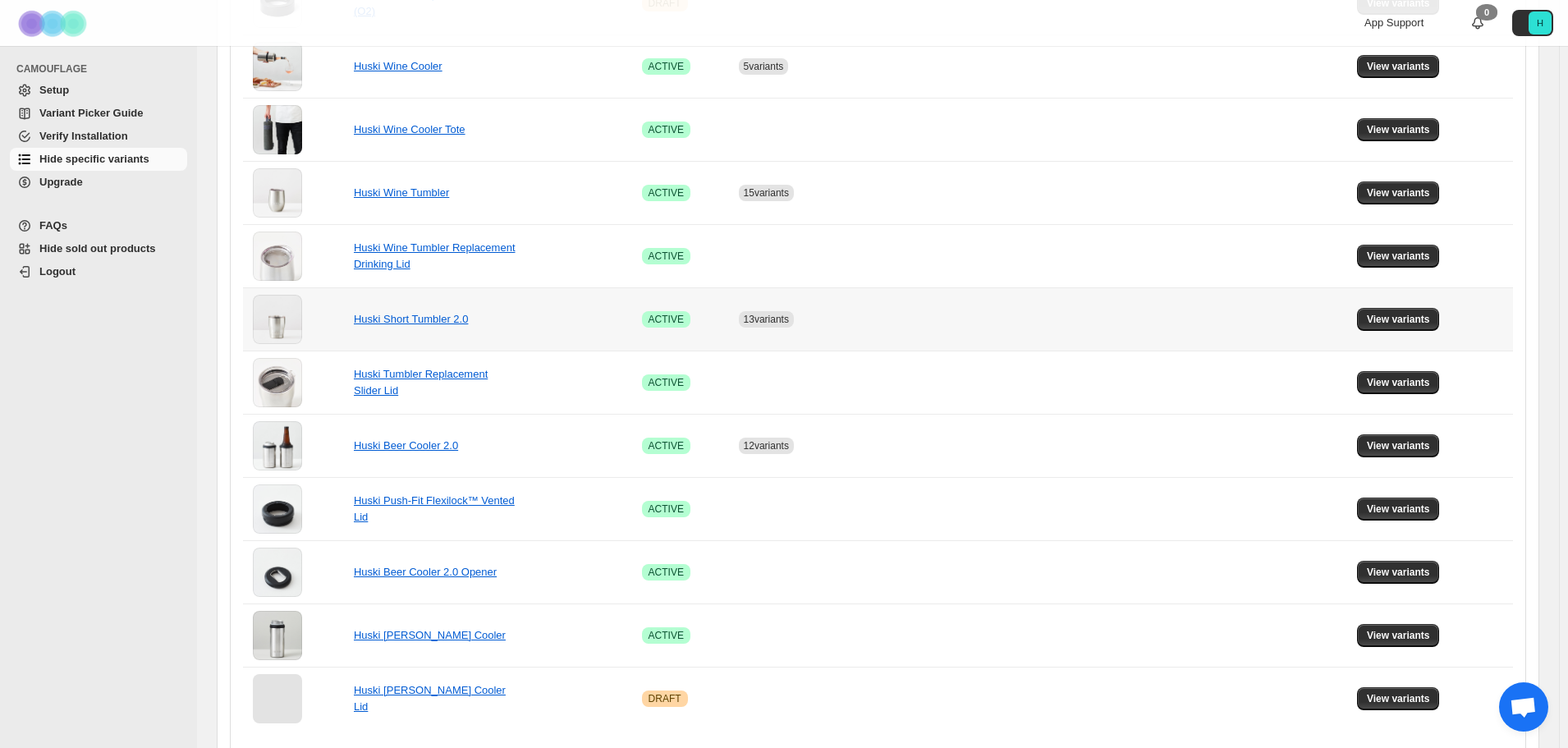
scroll to position [925, 0]
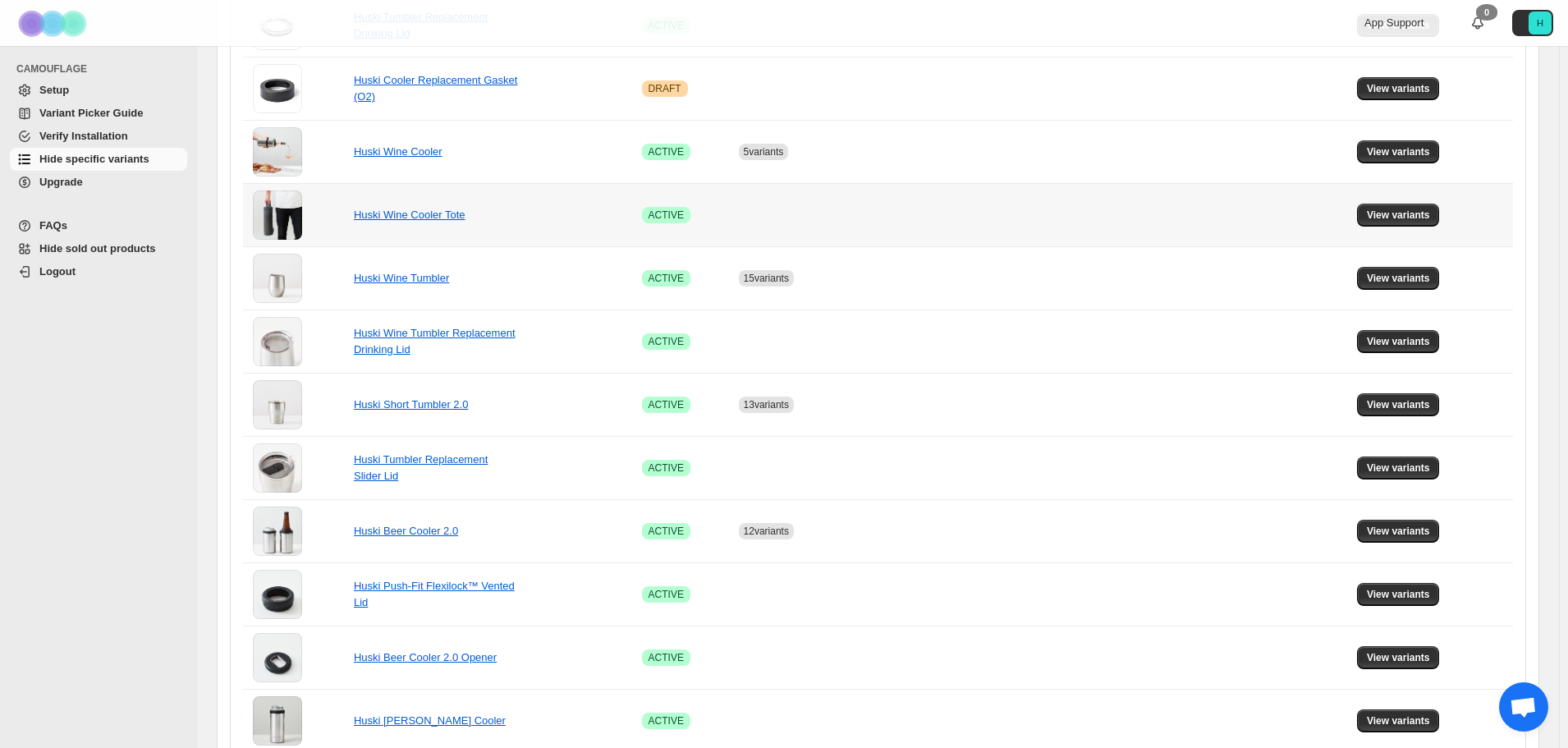
scroll to position [938, 0]
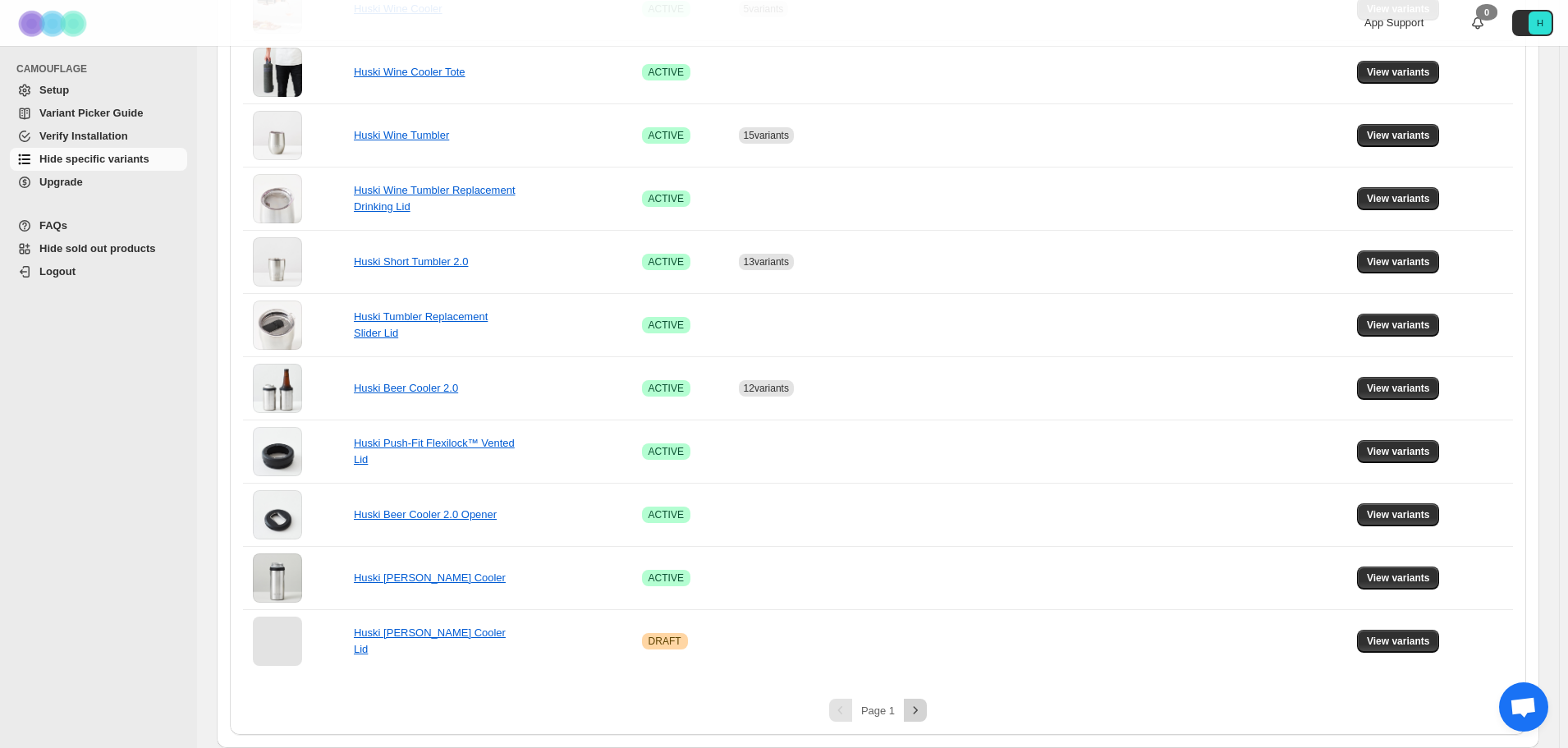
click at [920, 709] on icon "Next" at bounding box center [915, 710] width 17 height 17
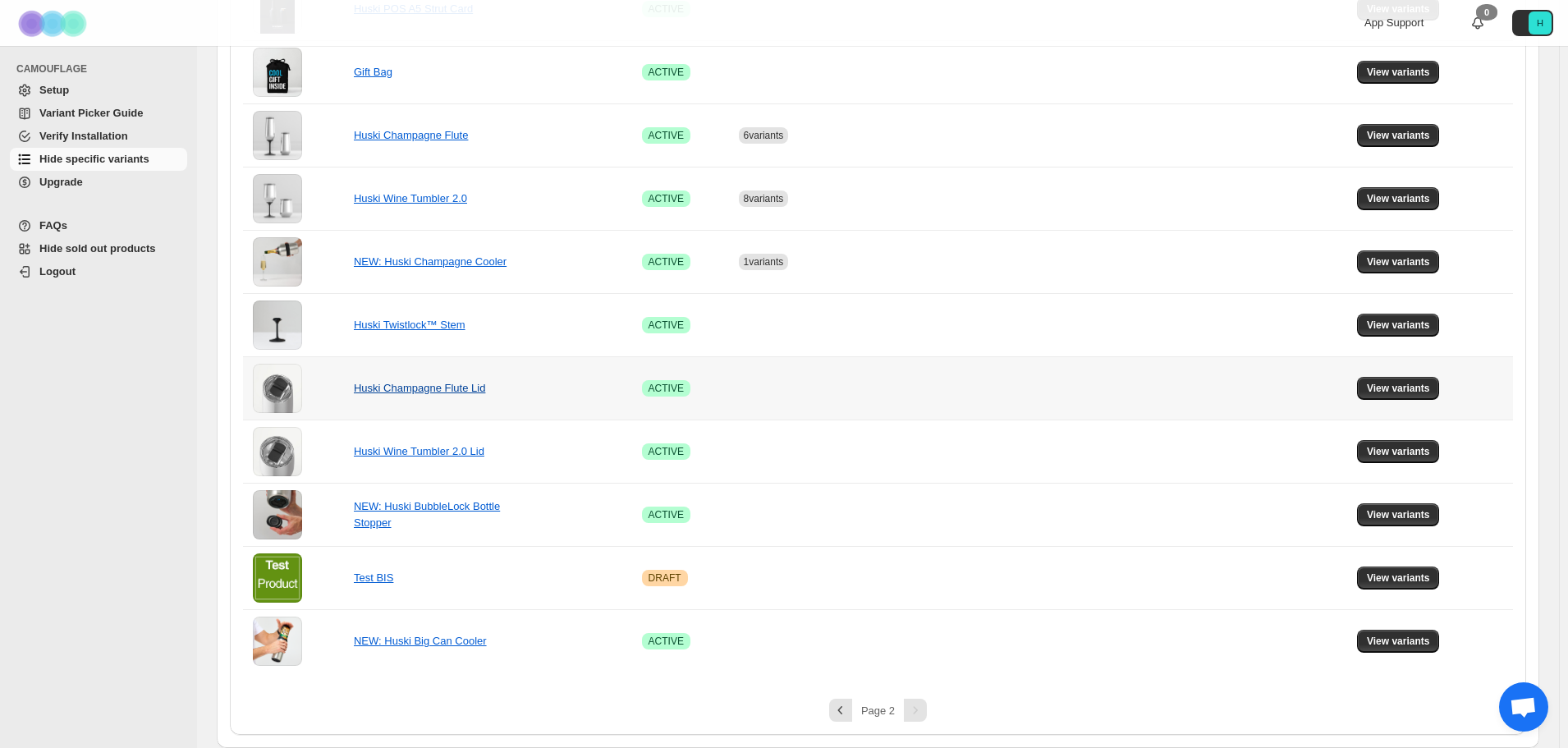
scroll to position [432, 0]
click at [1397, 134] on span "View variants" at bounding box center [1397, 136] width 63 height 13
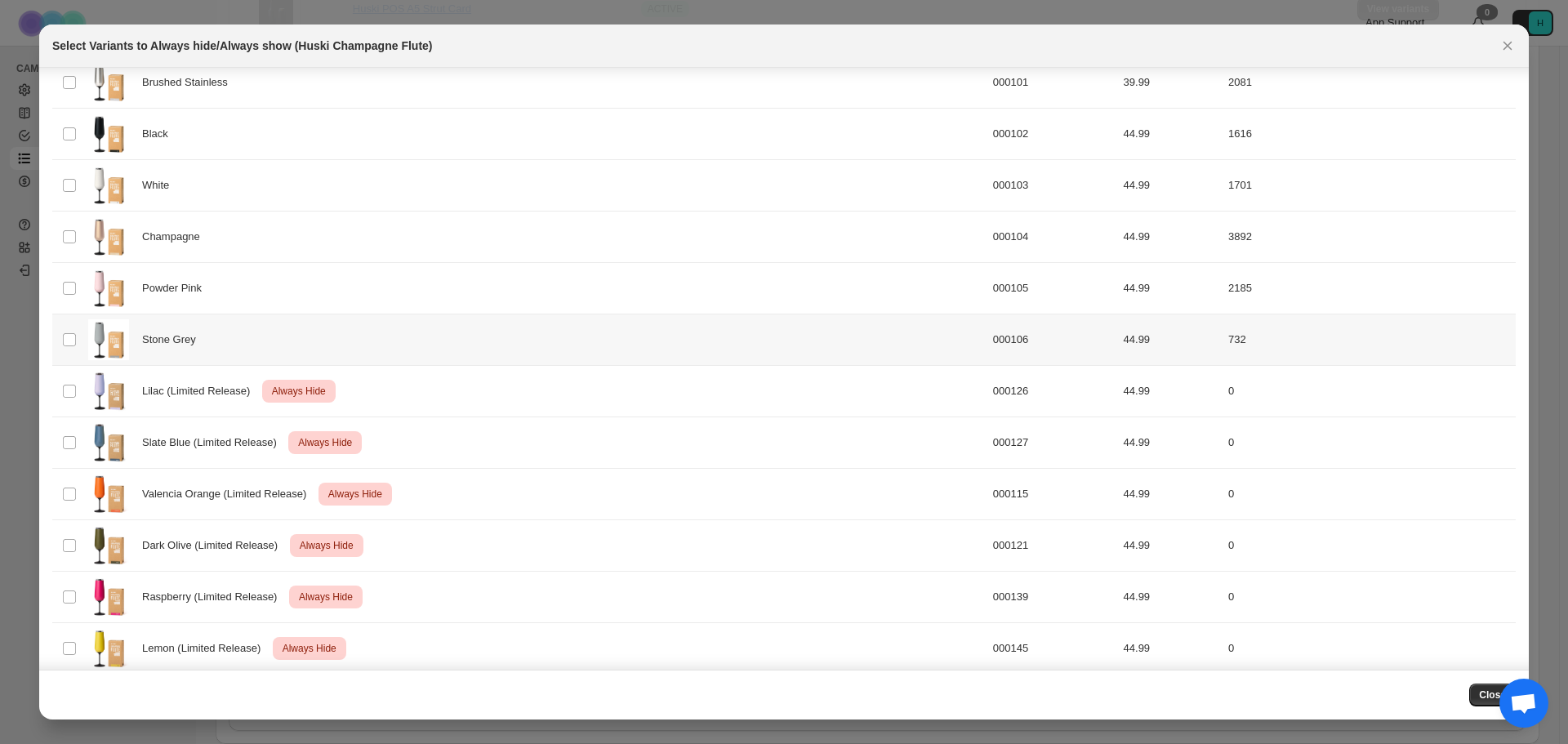
scroll to position [155, 0]
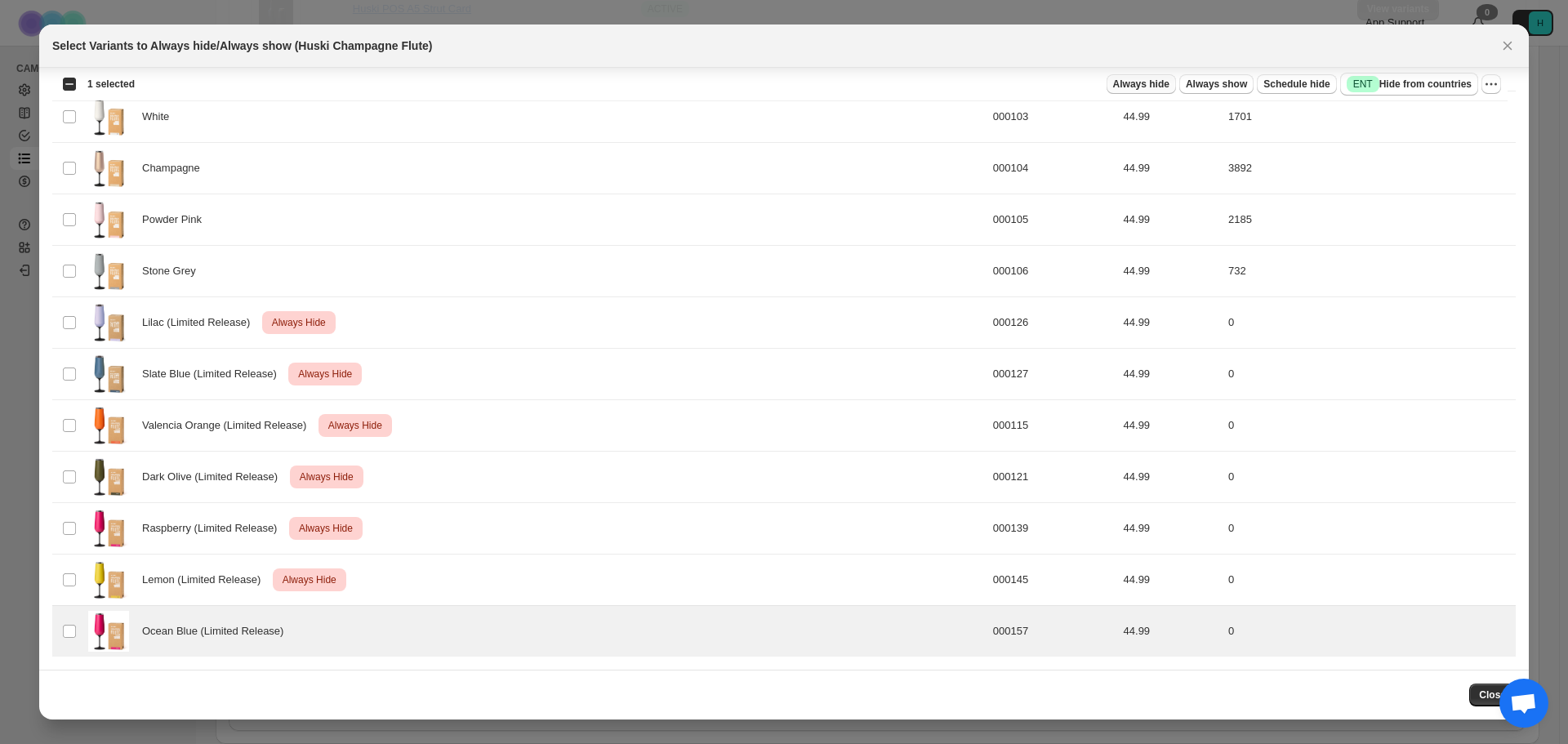
click at [1168, 80] on span "Always hide" at bounding box center [1141, 84] width 57 height 13
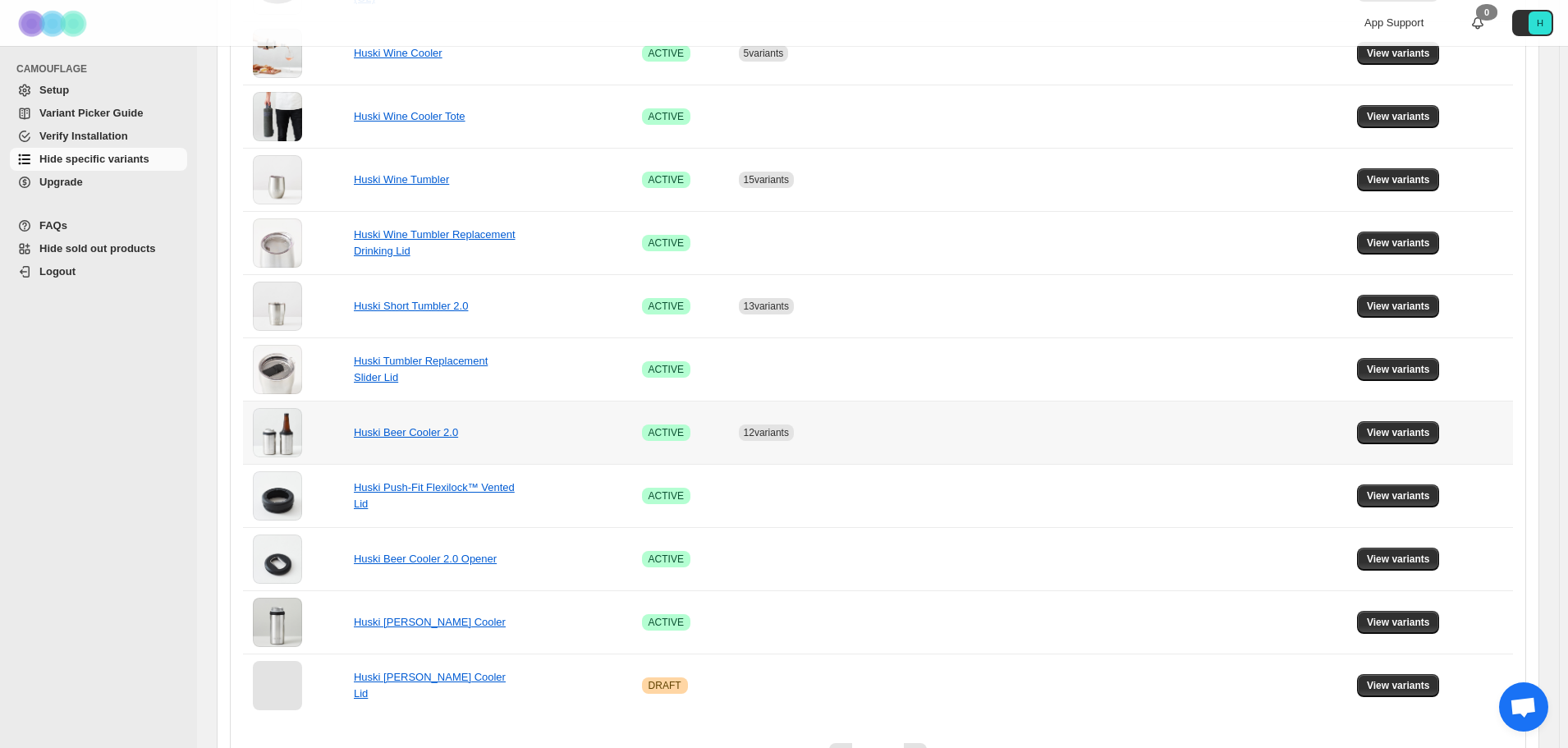
scroll to position [938, 0]
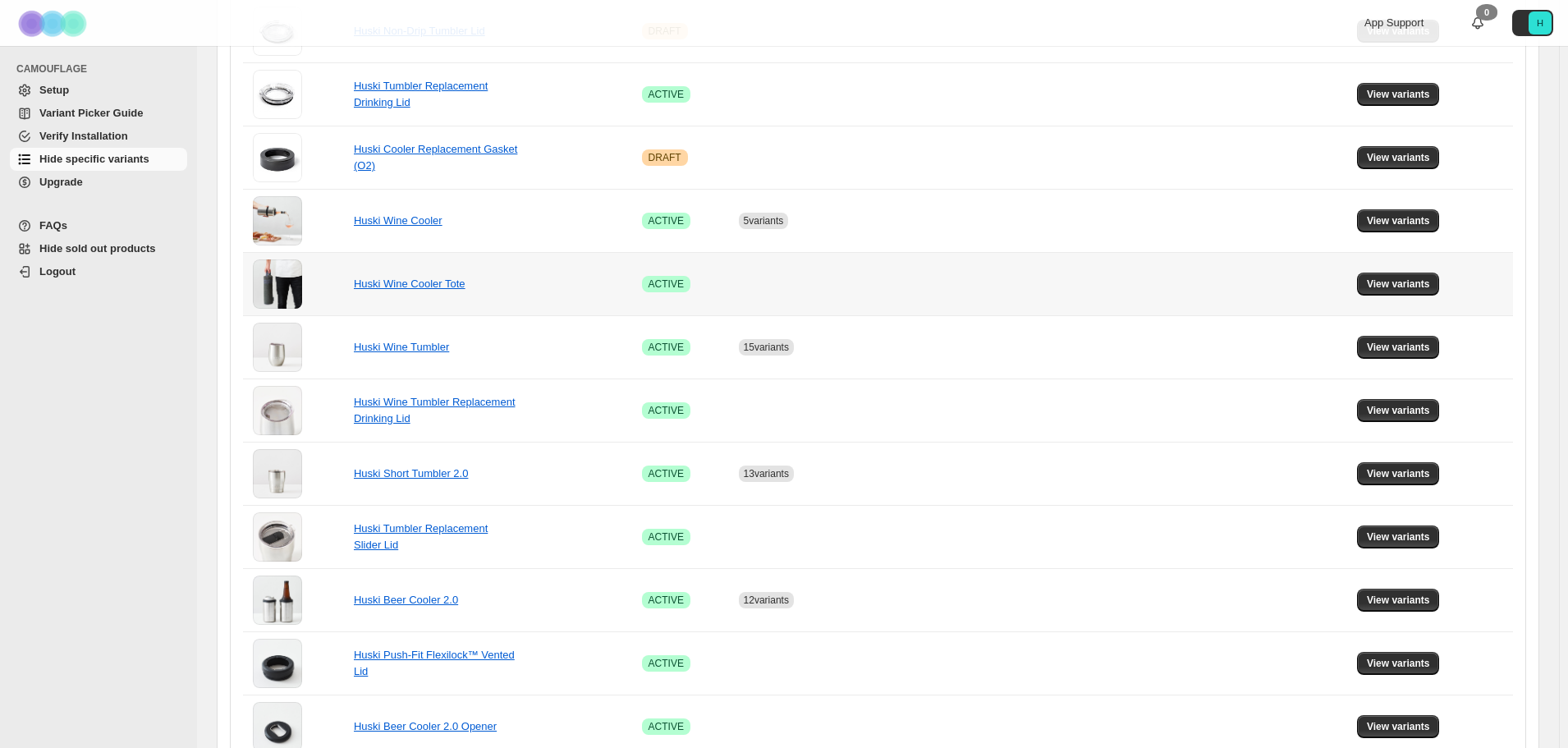
scroll to position [938, 0]
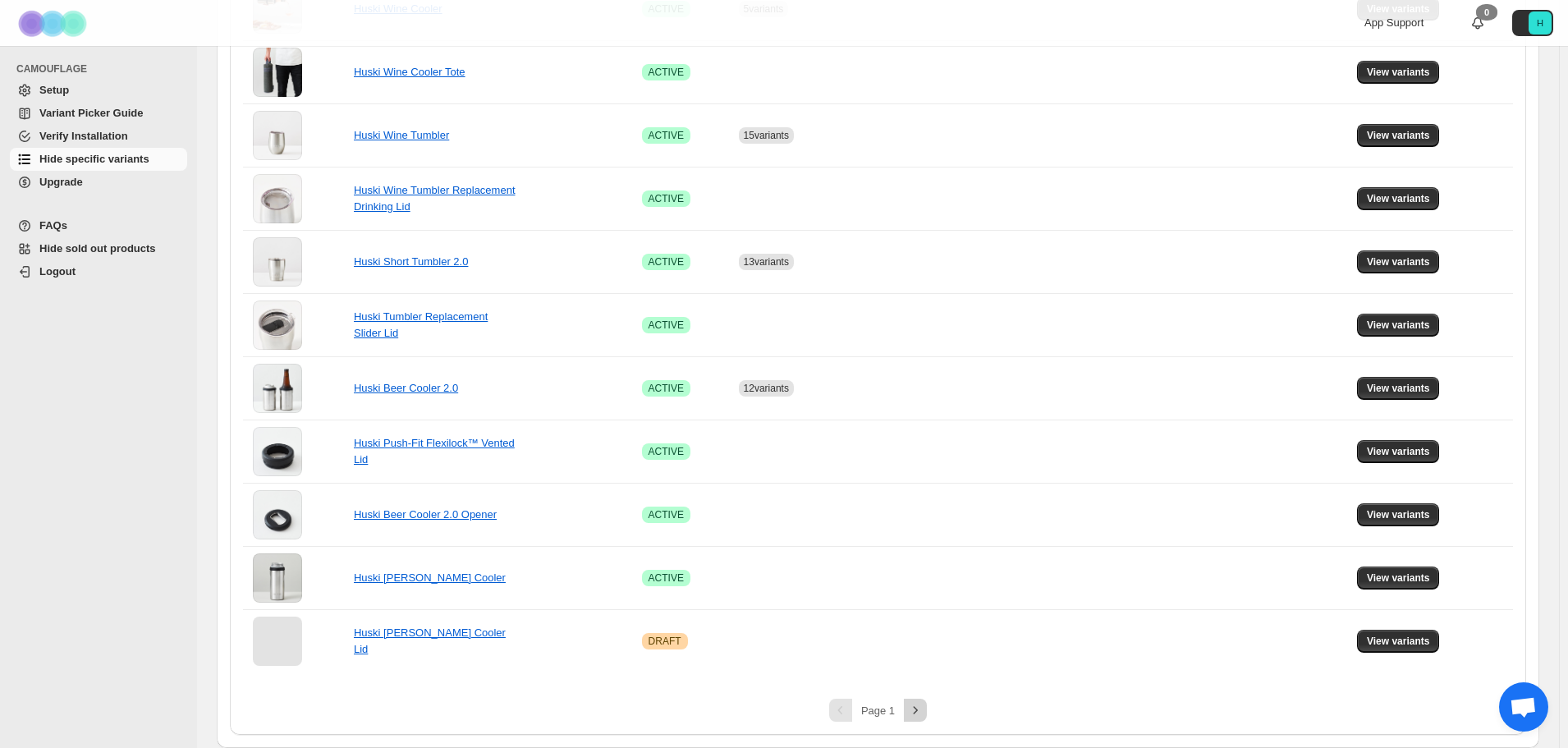
click at [907, 713] on button "Next" at bounding box center [914, 709] width 23 height 23
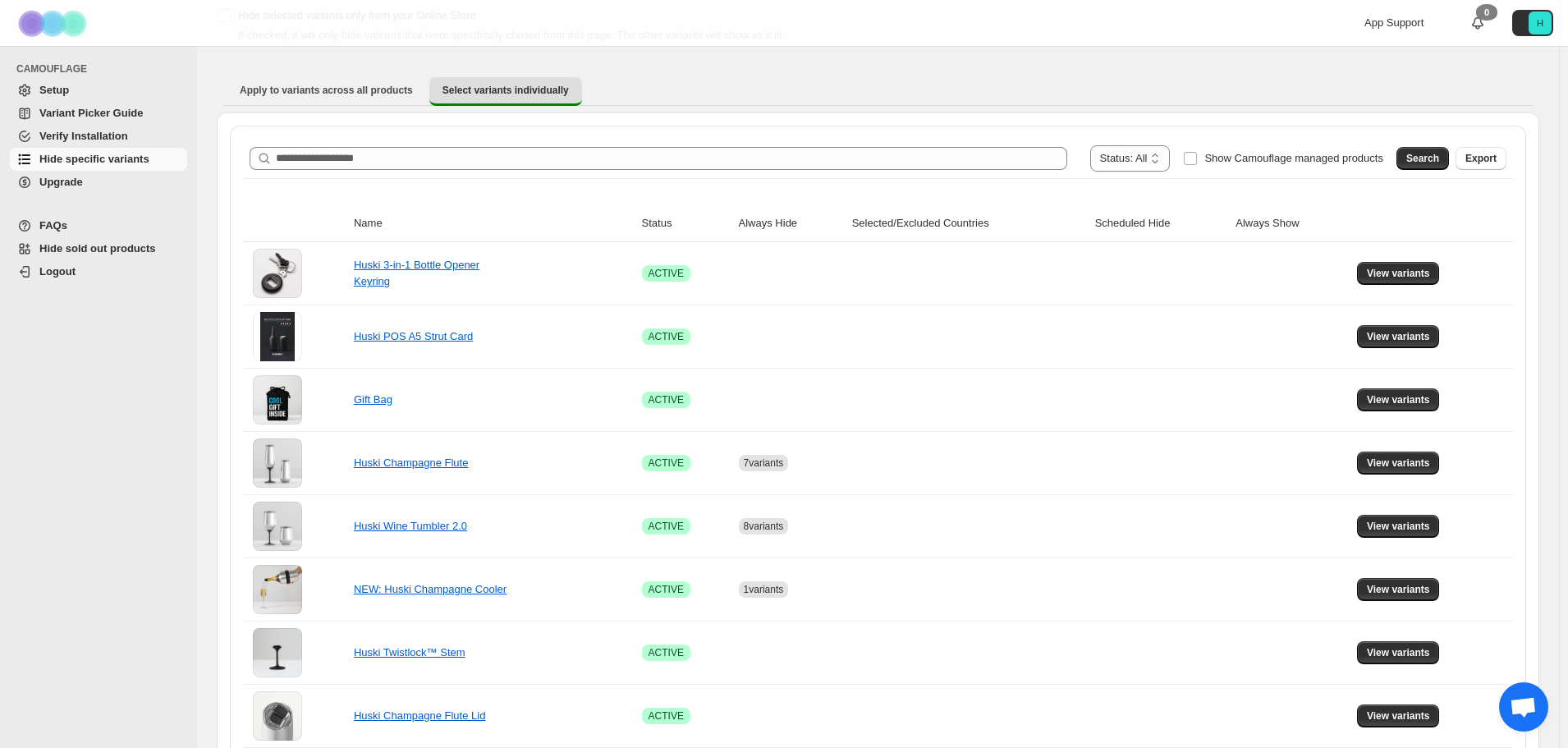
scroll to position [104, 0]
click at [1389, 467] on span "View variants" at bounding box center [1397, 464] width 63 height 13
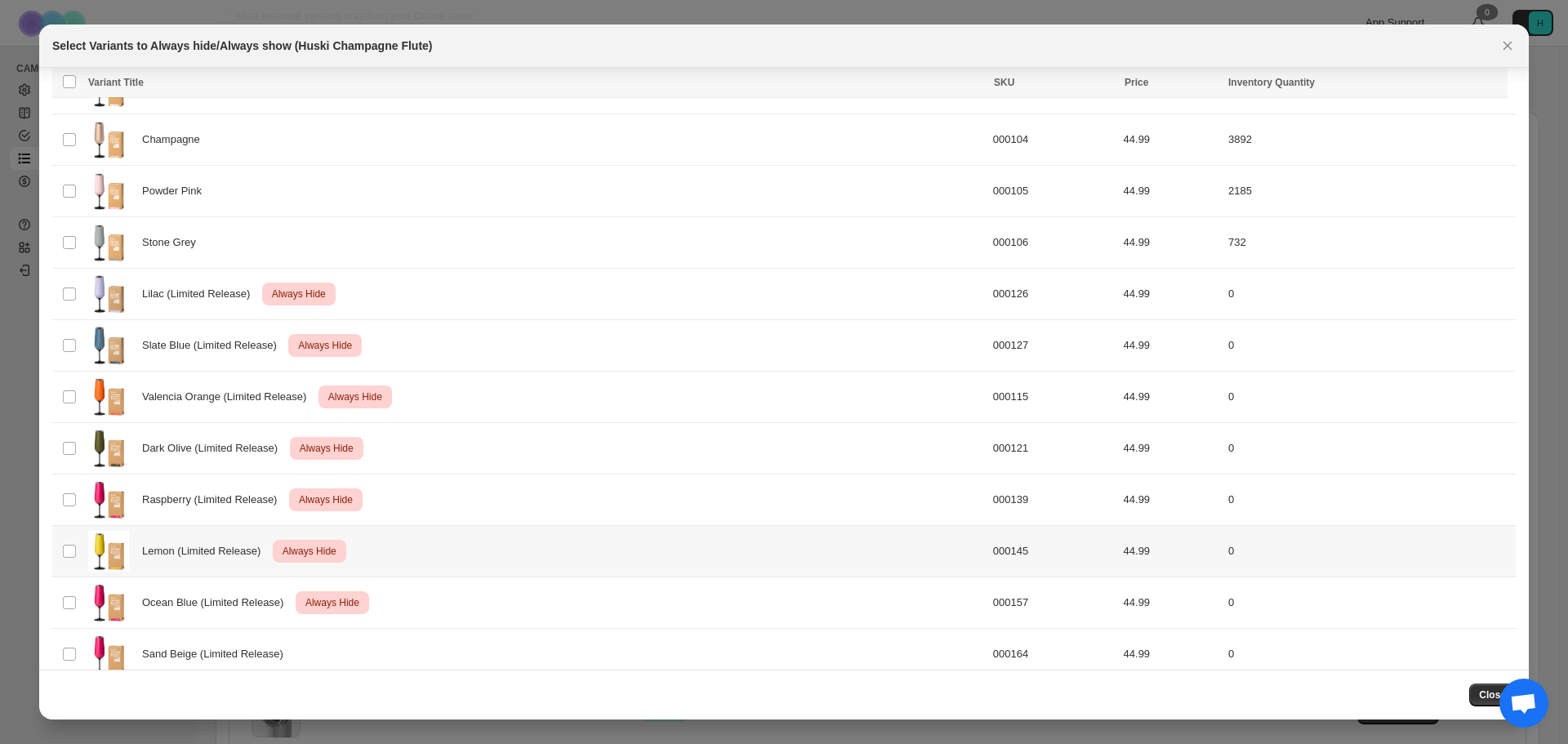
scroll to position [207, 0]
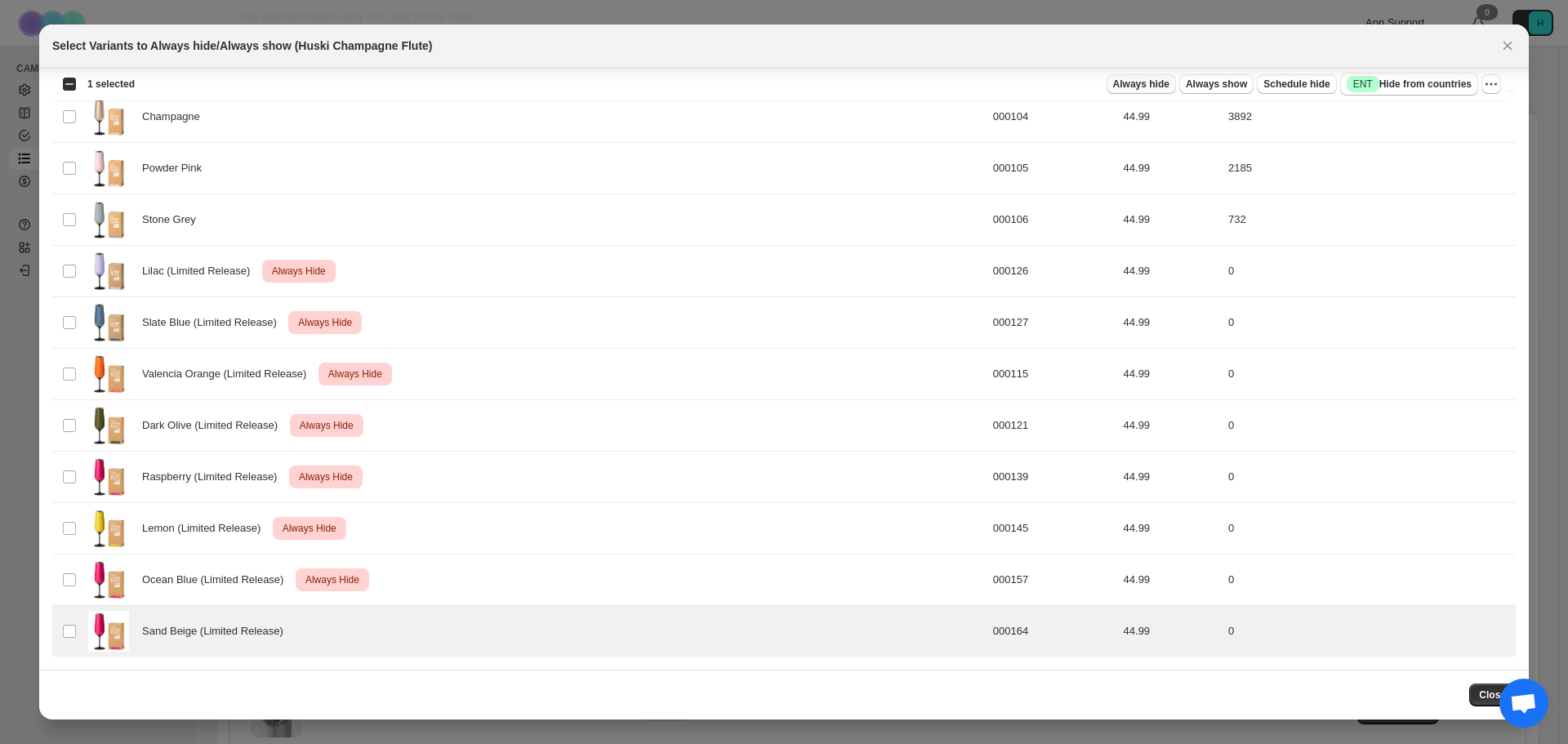
click at [1161, 86] on span "Always hide" at bounding box center [1141, 84] width 57 height 13
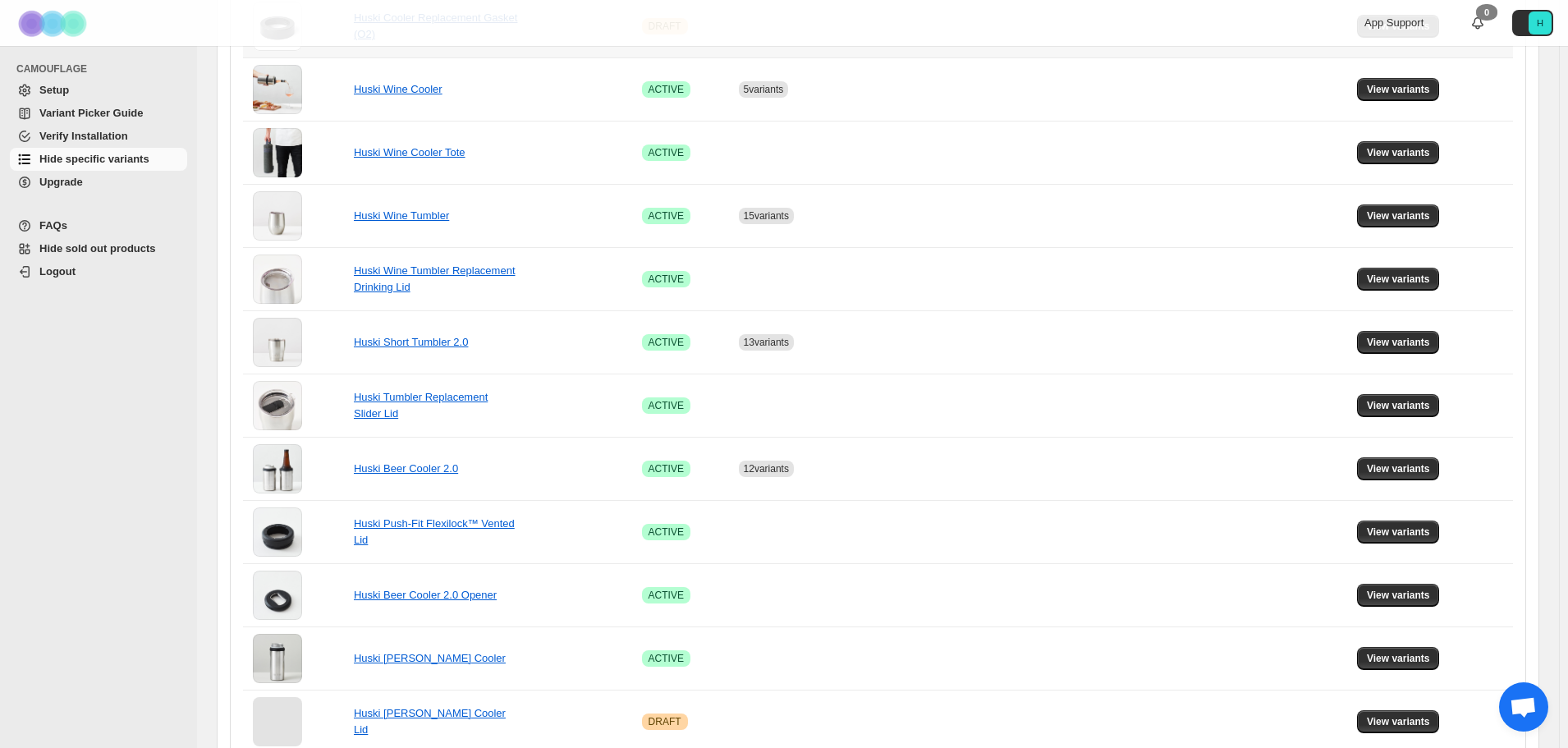
scroll to position [925, 0]
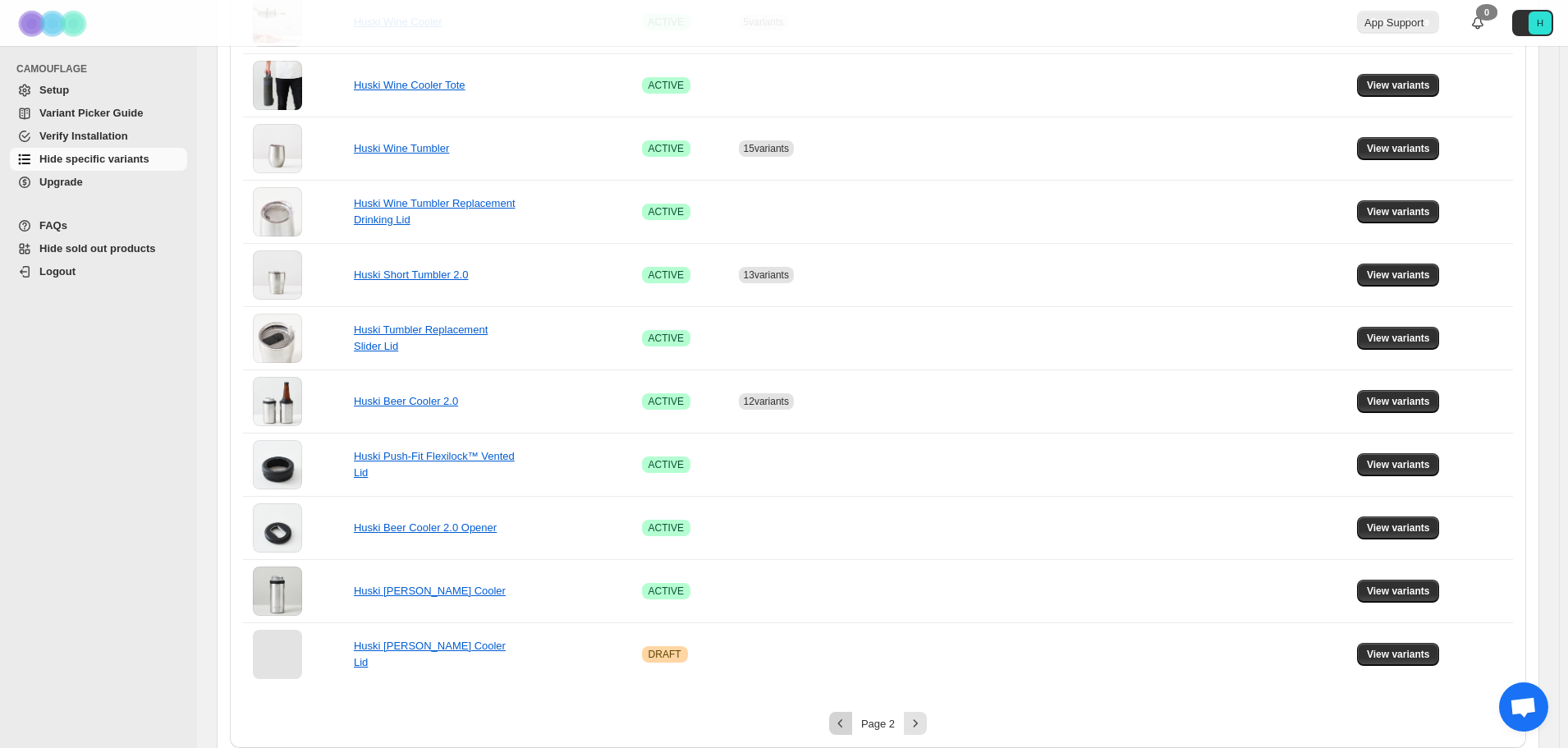
click at [849, 722] on icon "Previous" at bounding box center [841, 724] width 17 height 17
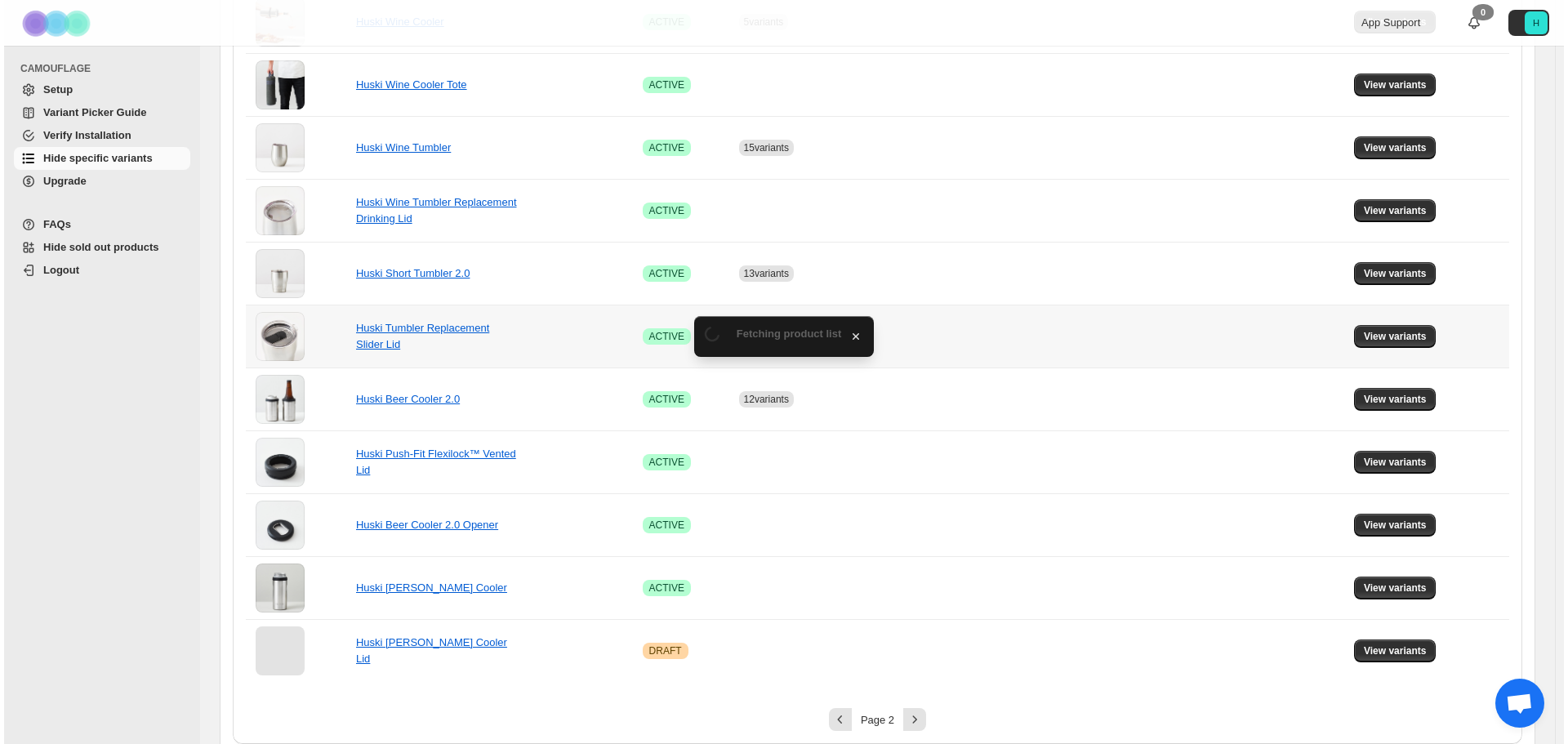
scroll to position [0, 0]
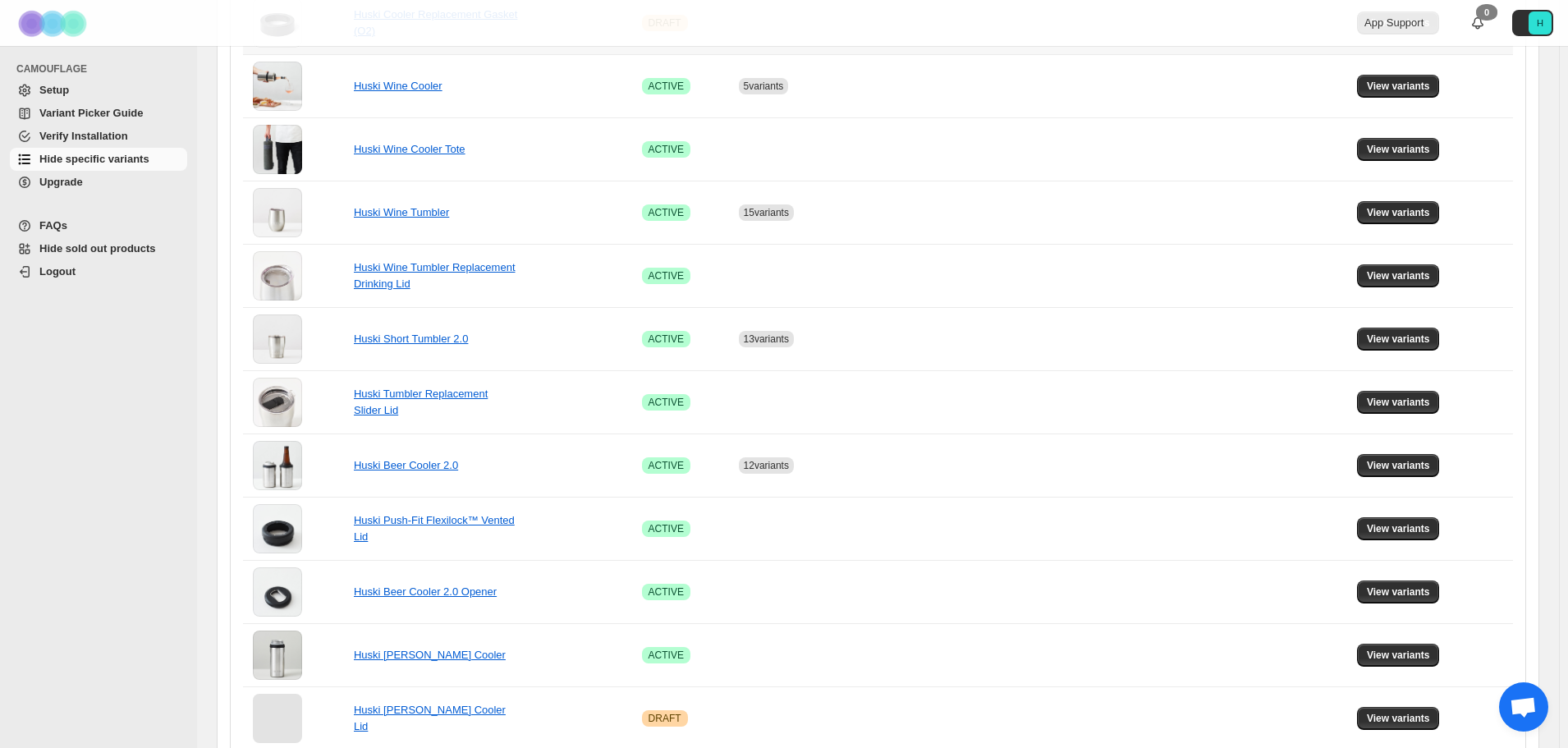
scroll to position [938, 0]
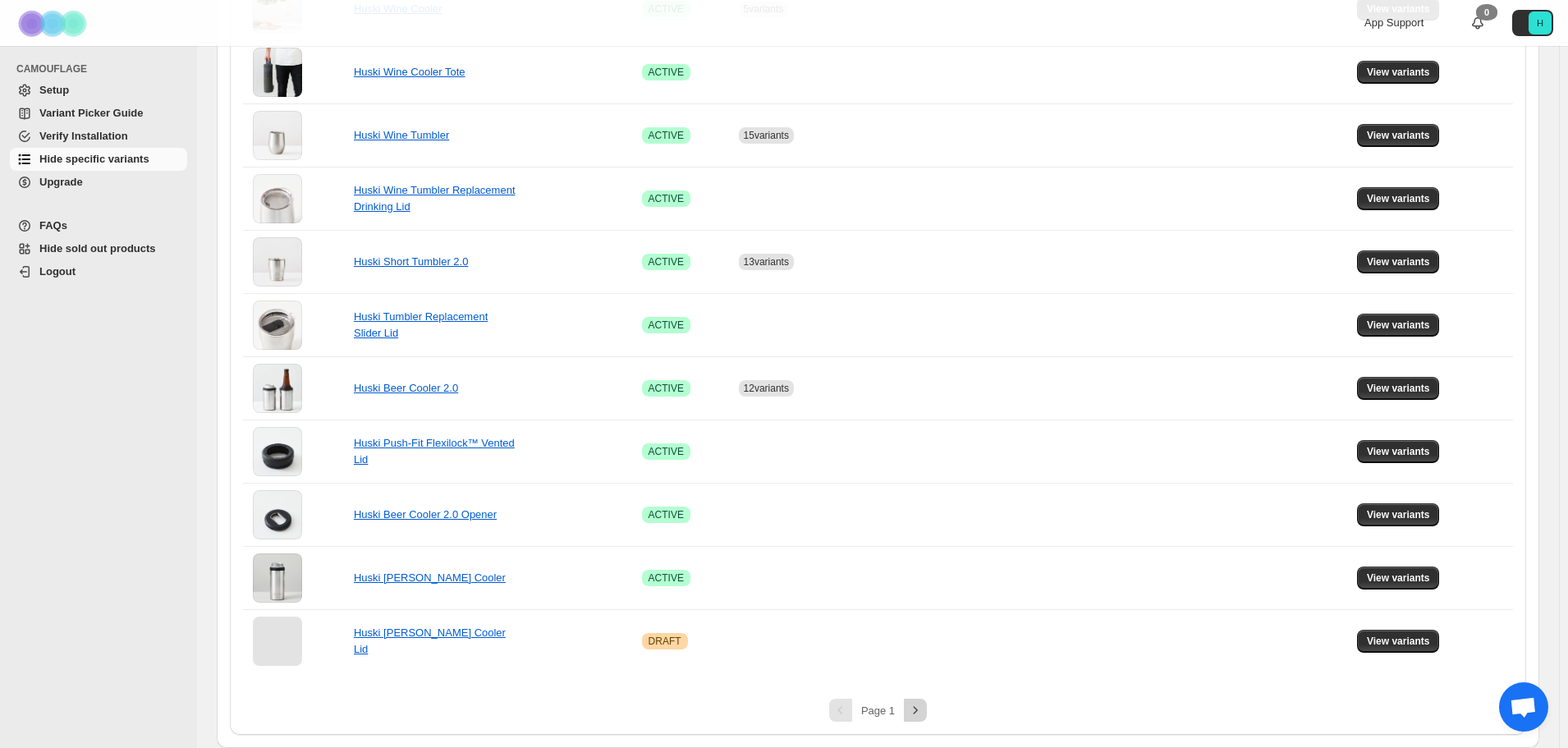
click at [913, 716] on icon "Next" at bounding box center [915, 710] width 17 height 17
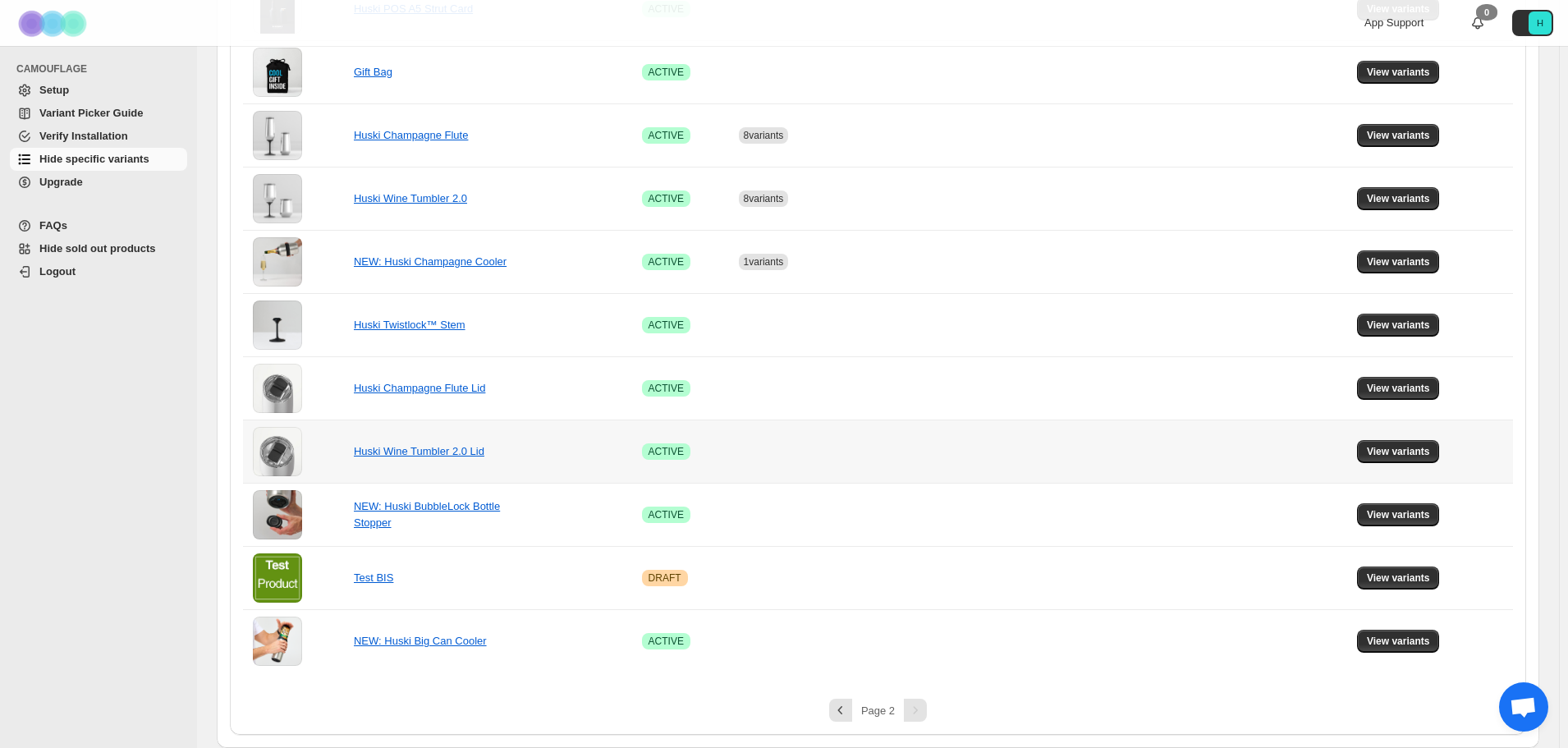
scroll to position [432, 0]
click at [1416, 262] on span "View variants" at bounding box center [1397, 262] width 63 height 13
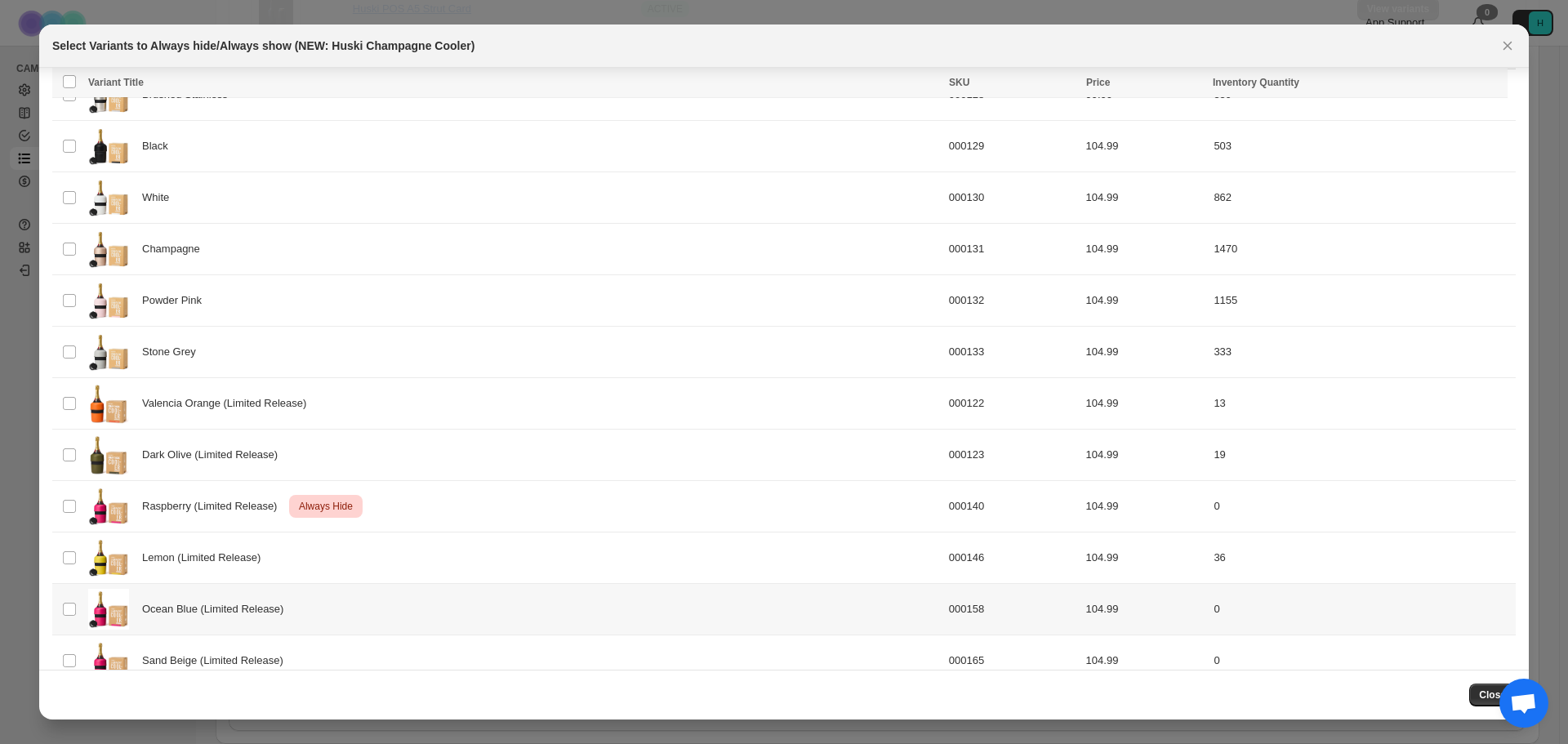
scroll to position [104, 0]
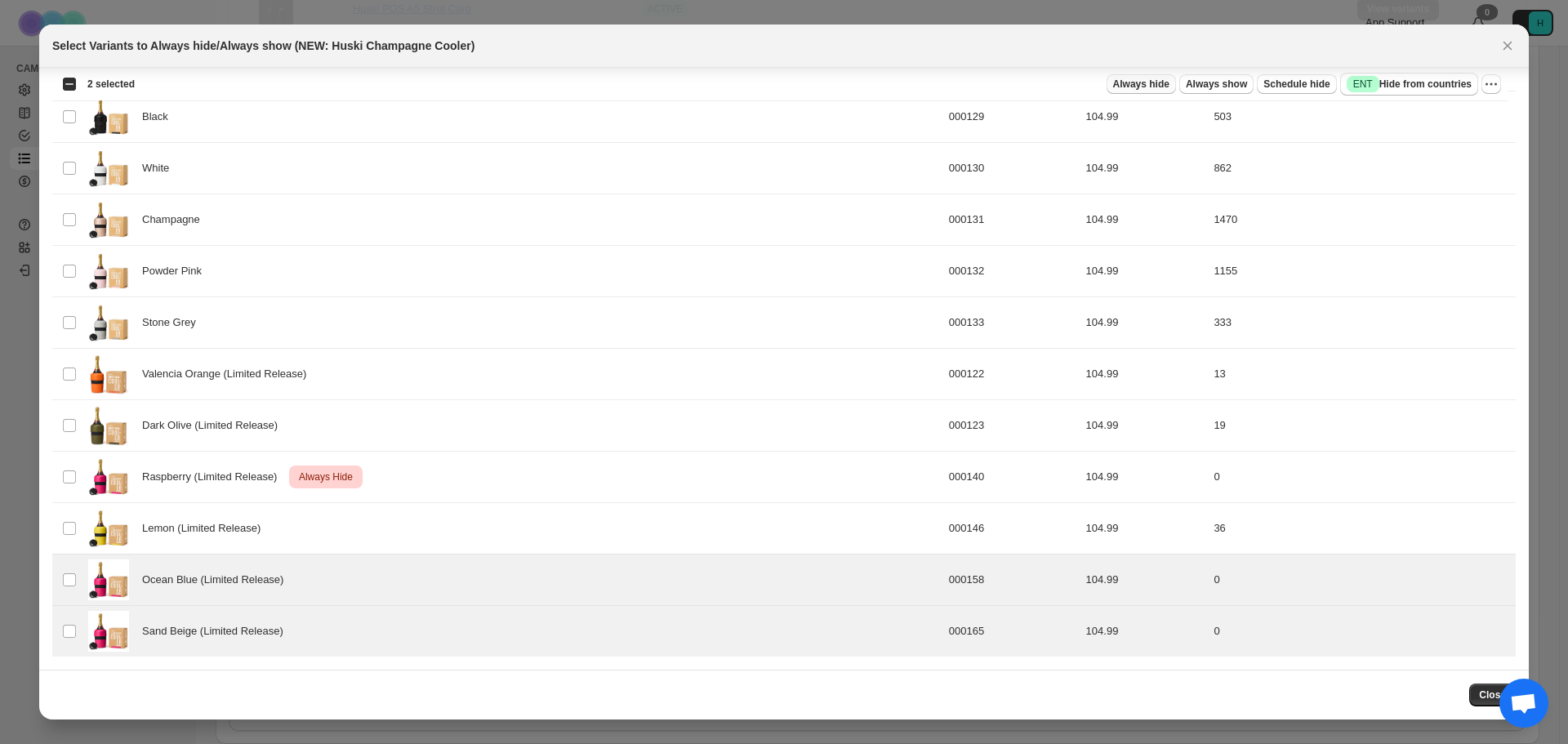
click at [1167, 87] on span "Always hide" at bounding box center [1141, 84] width 57 height 13
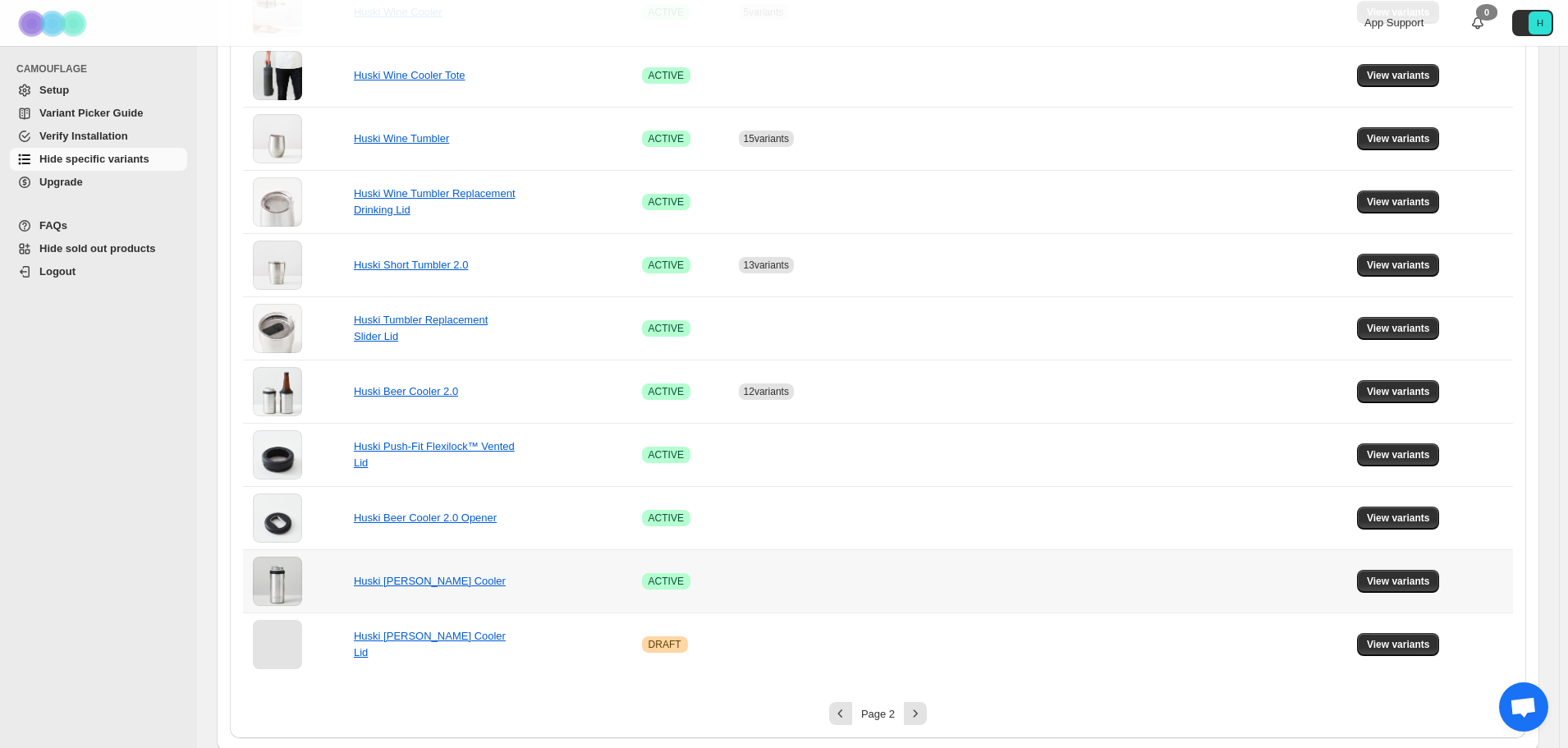
scroll to position [938, 0]
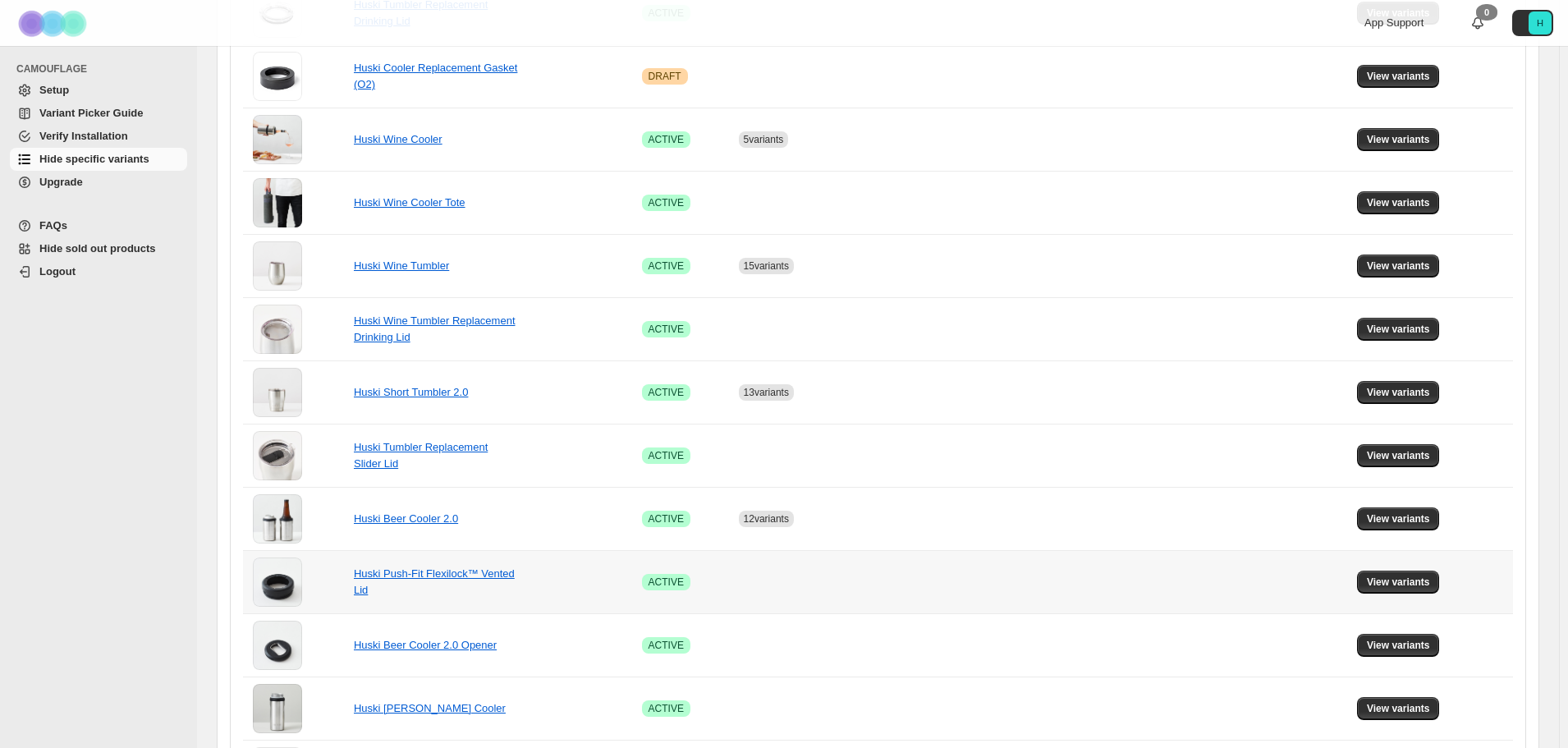
scroll to position [938, 0]
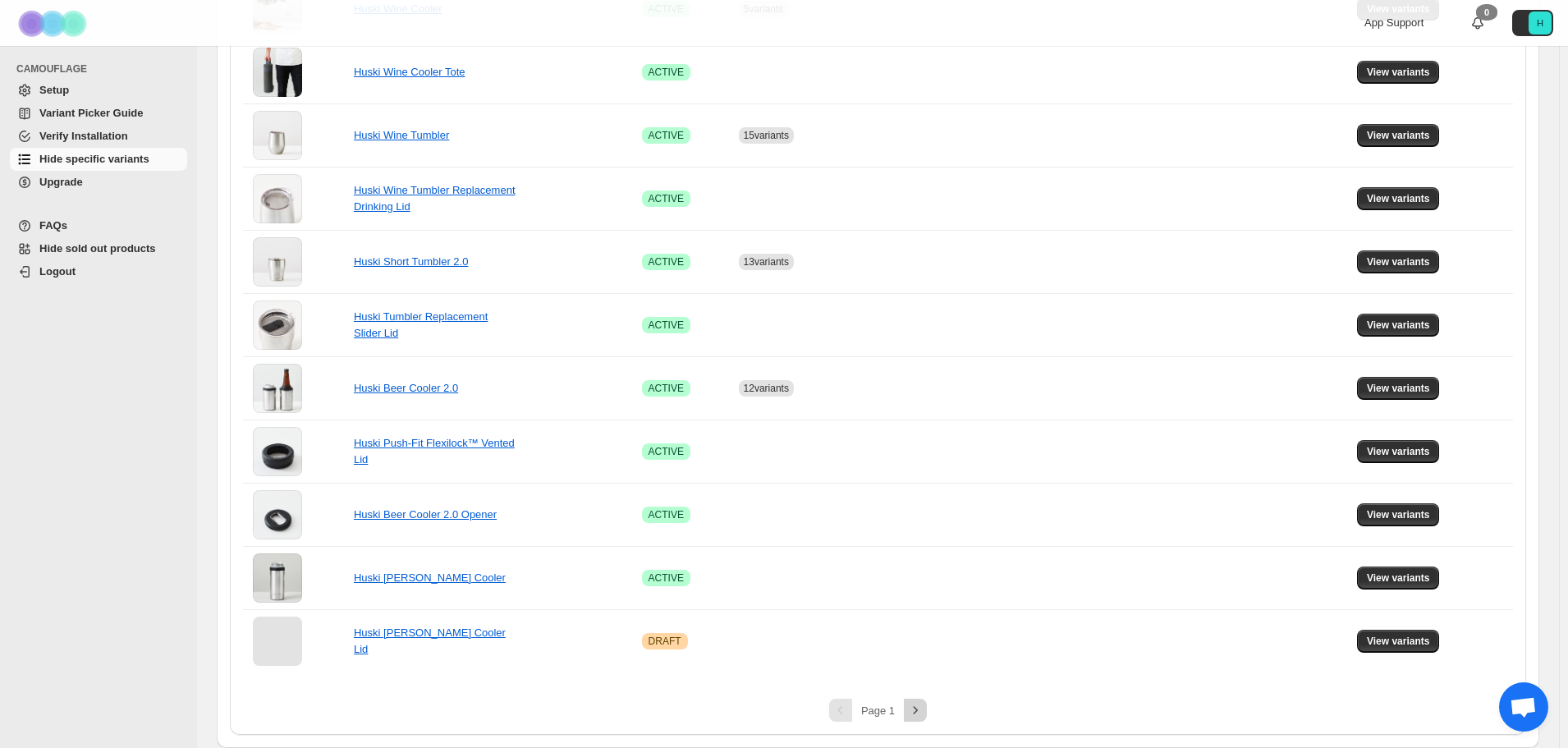
click at [922, 706] on icon "Next" at bounding box center [915, 710] width 17 height 17
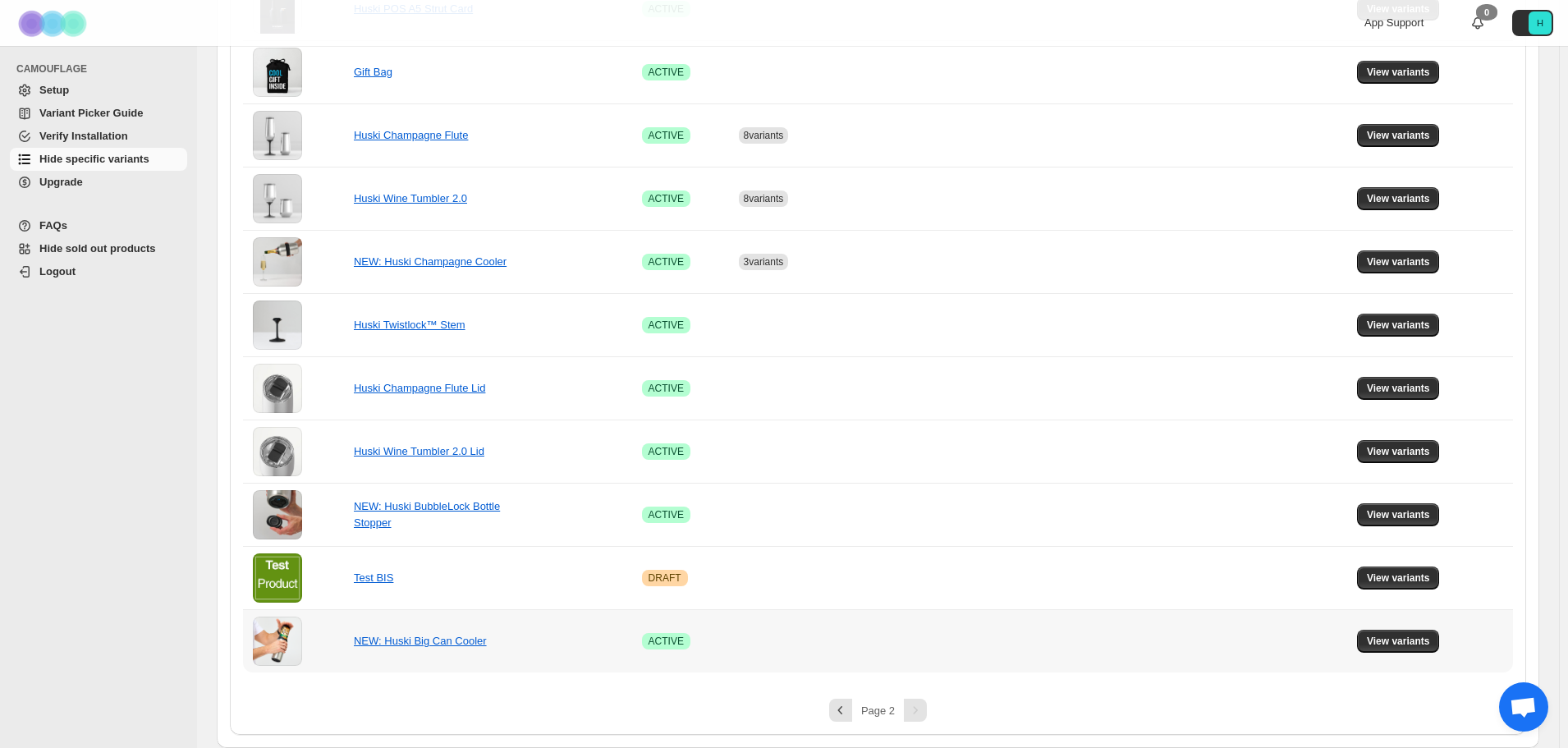
click at [1401, 654] on td "View variants" at bounding box center [1432, 640] width 161 height 63
click at [1397, 647] on span "View variants" at bounding box center [1397, 642] width 63 height 13
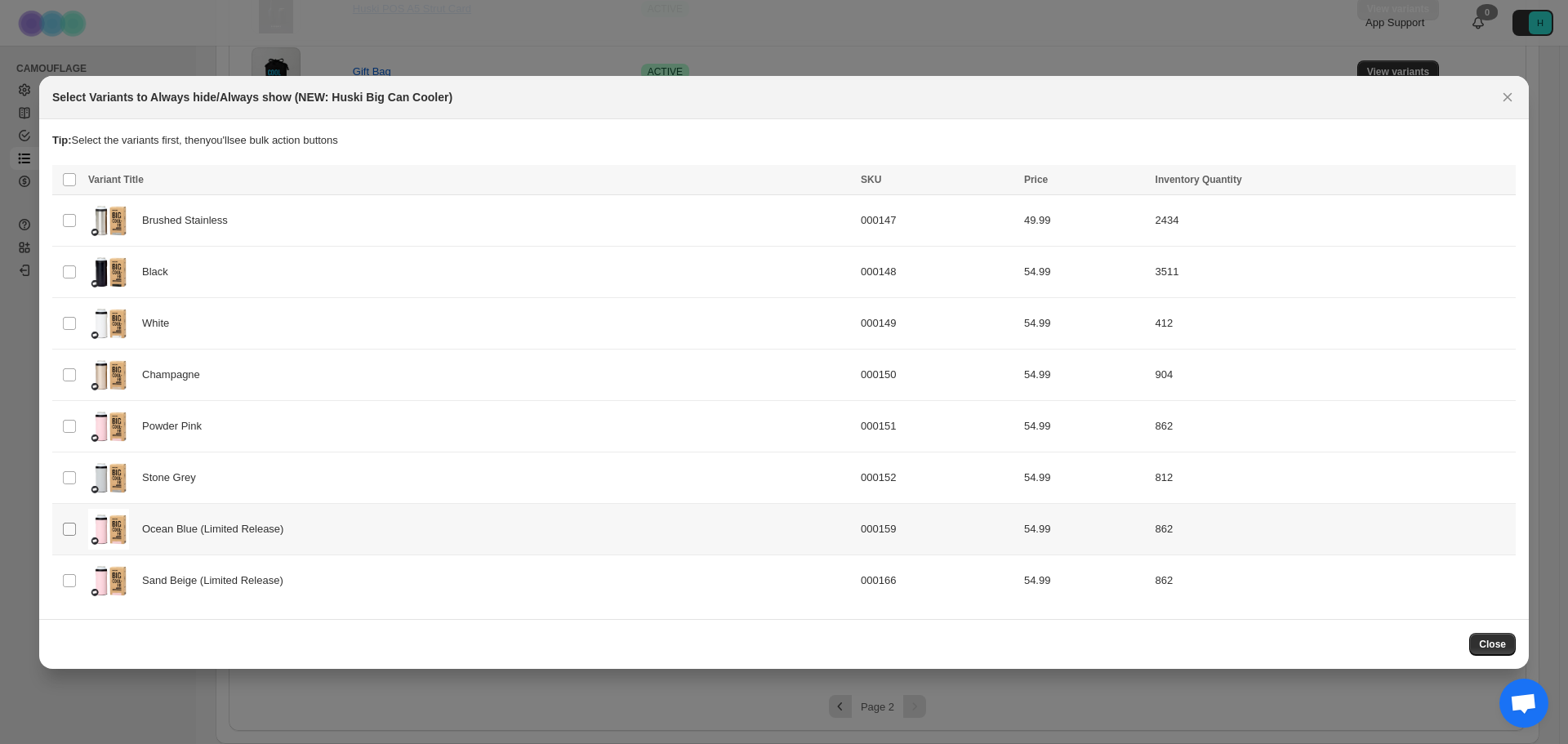
click at [64, 536] on span ":r6:" at bounding box center [70, 529] width 15 height 15
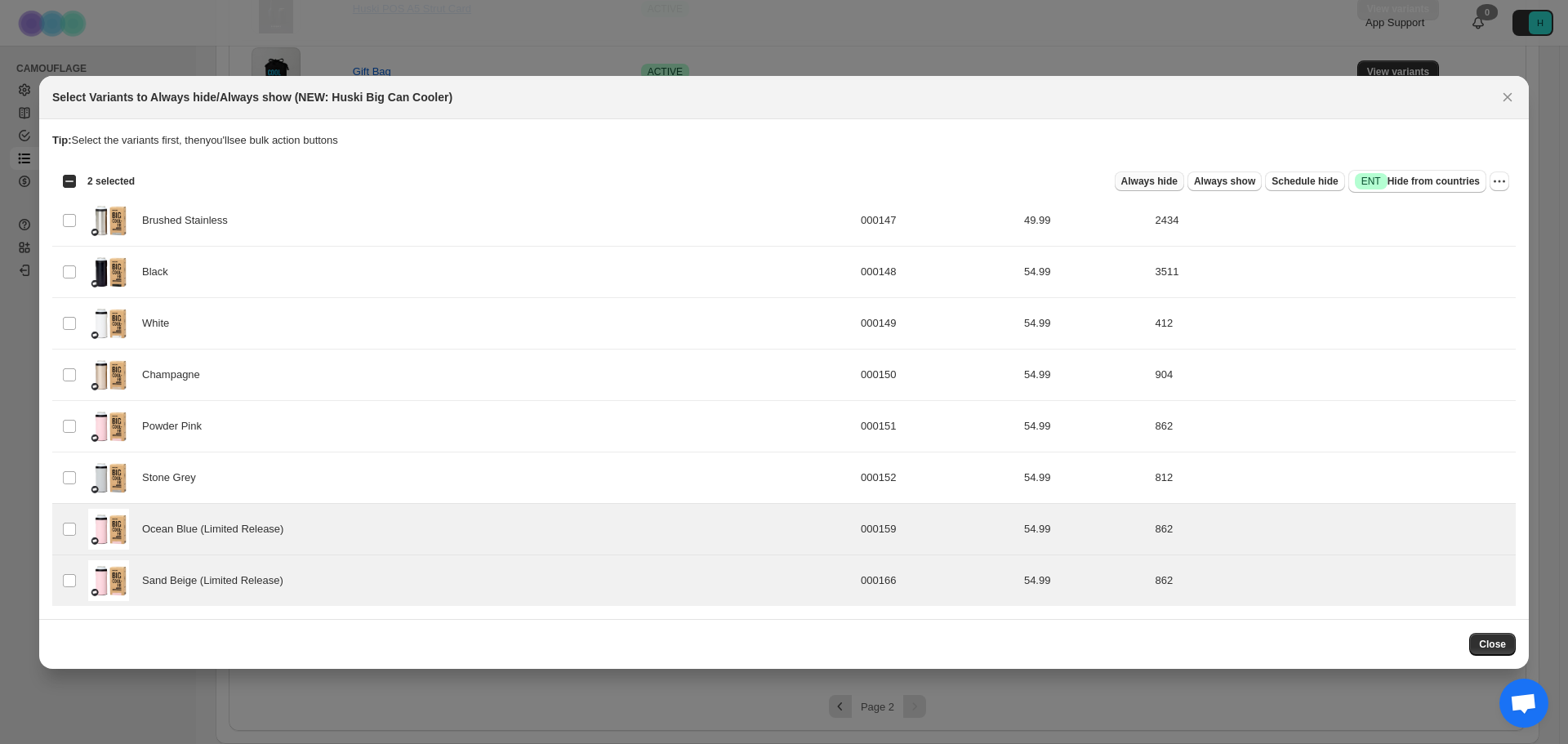
click at [1171, 184] on span "Always hide" at bounding box center [1150, 182] width 57 height 13
